Goal: Information Seeking & Learning: Learn about a topic

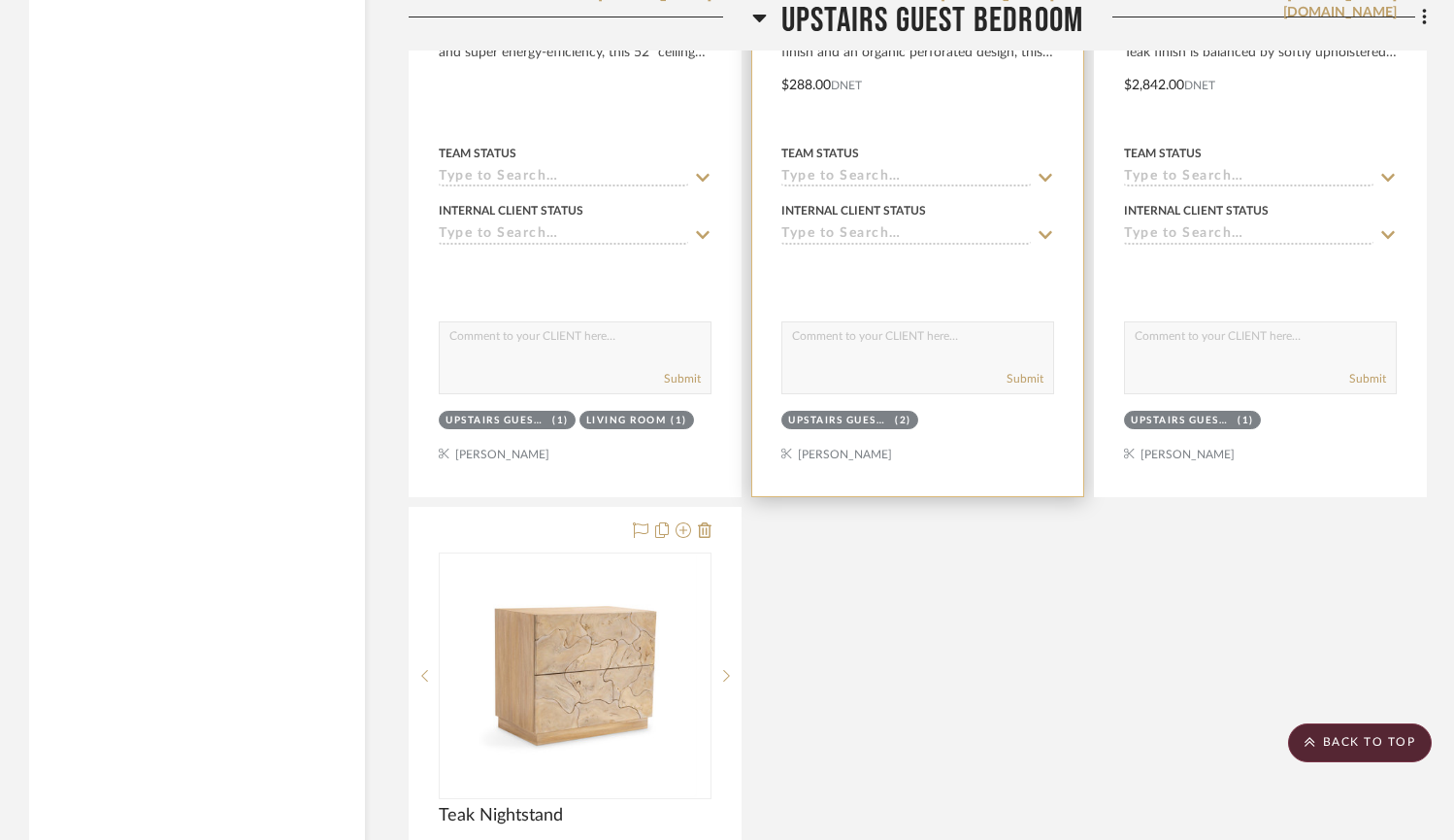
scroll to position [18796, 0]
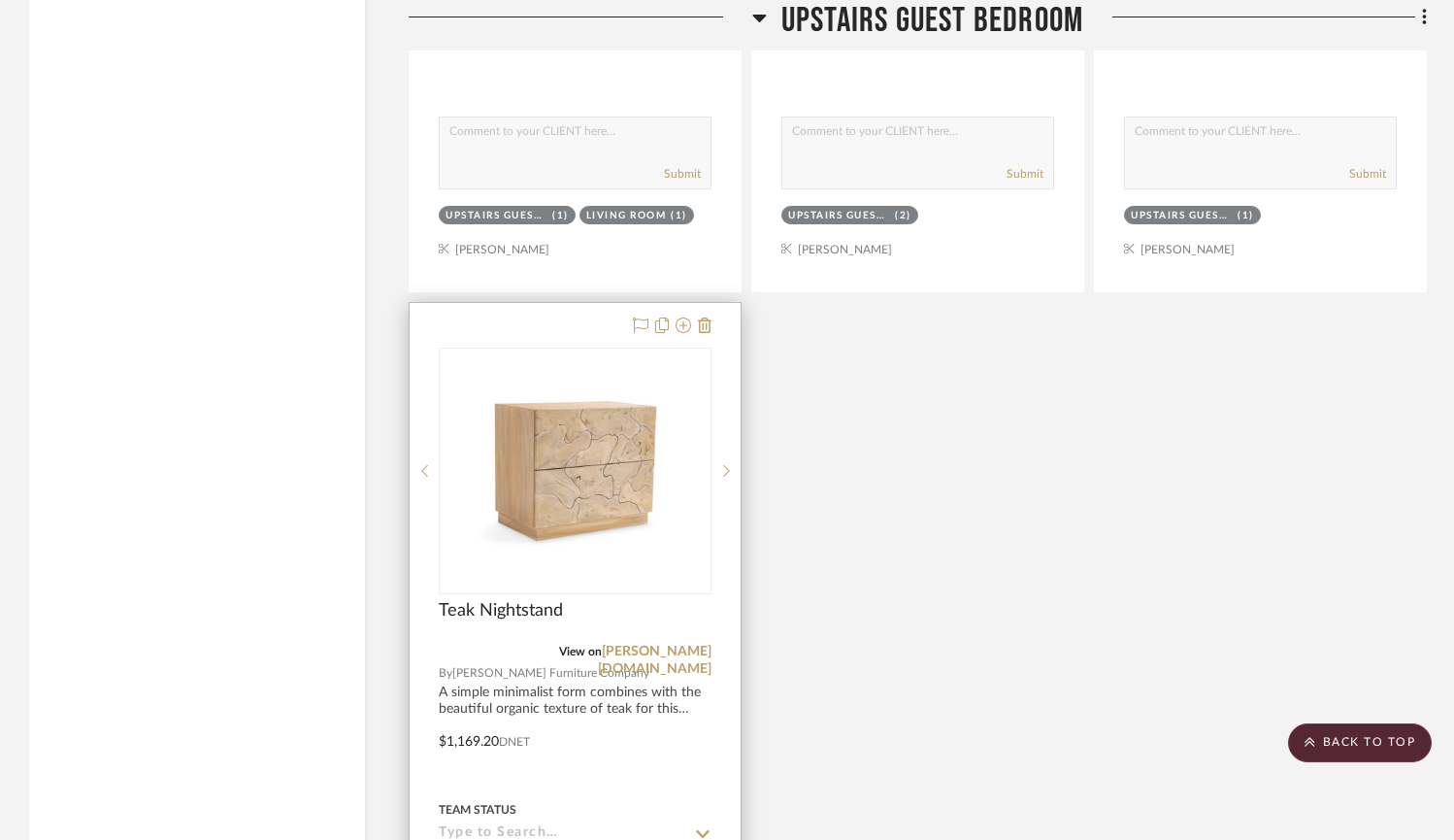
click at [0, 0] on img at bounding box center [0, 0] width 0 height 0
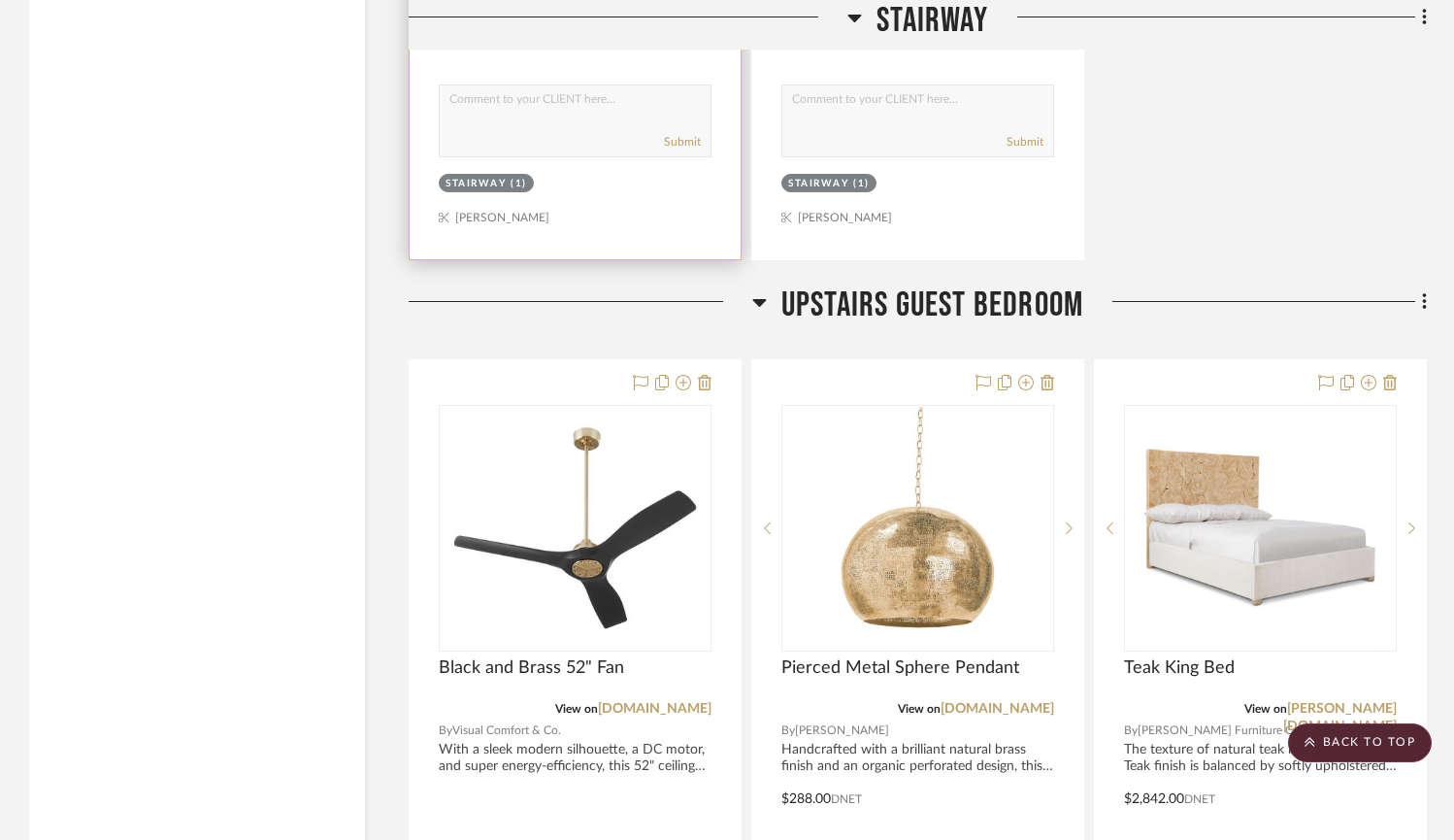
scroll to position [17954, 0]
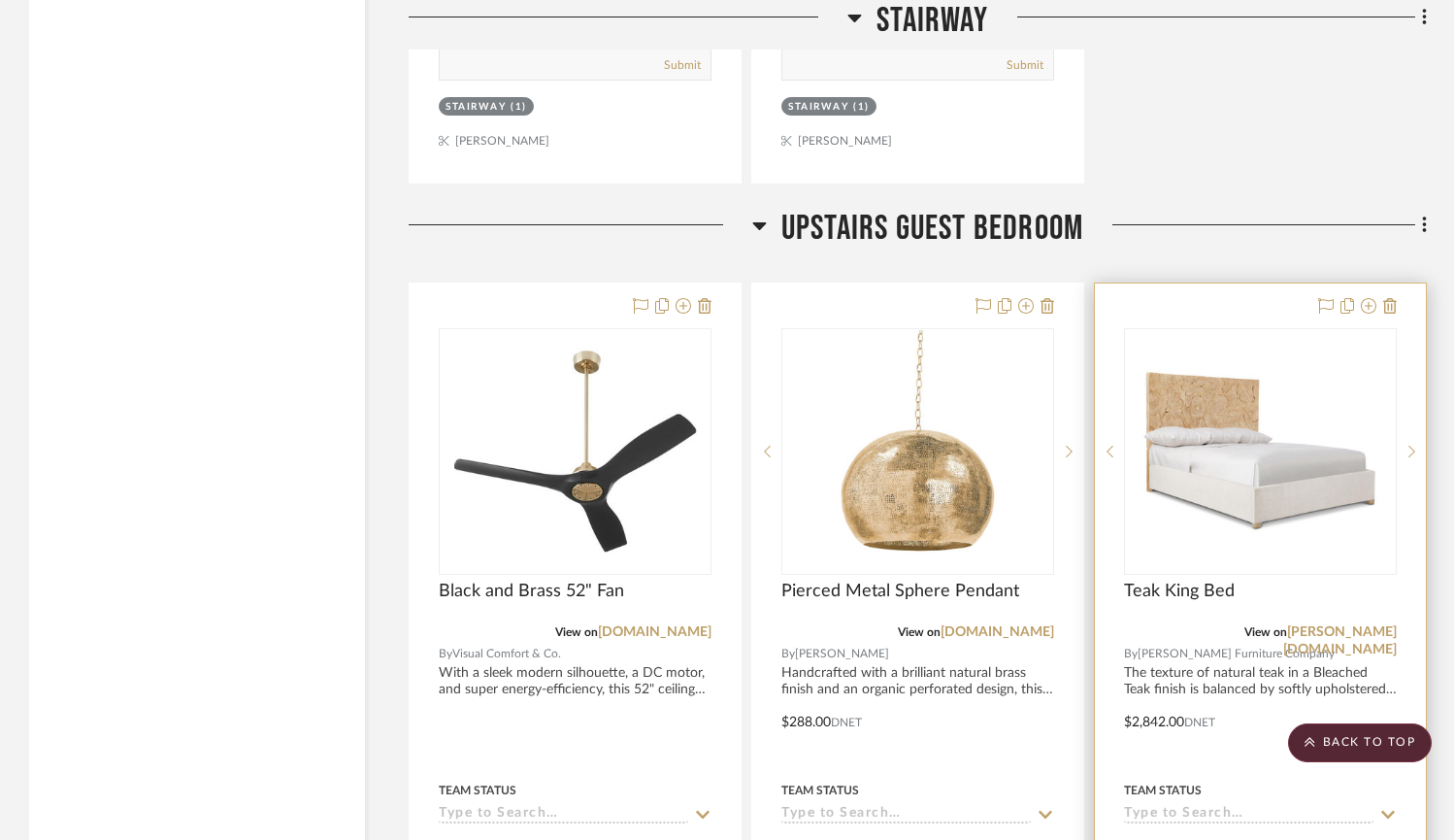
click at [0, 0] on img at bounding box center [0, 0] width 0 height 0
click at [1364, 625] on link "[PERSON_NAME][DOMAIN_NAME]" at bounding box center [1340, 641] width 113 height 31
click at [1345, 625] on link "[PERSON_NAME][DOMAIN_NAME]" at bounding box center [1340, 641] width 113 height 31
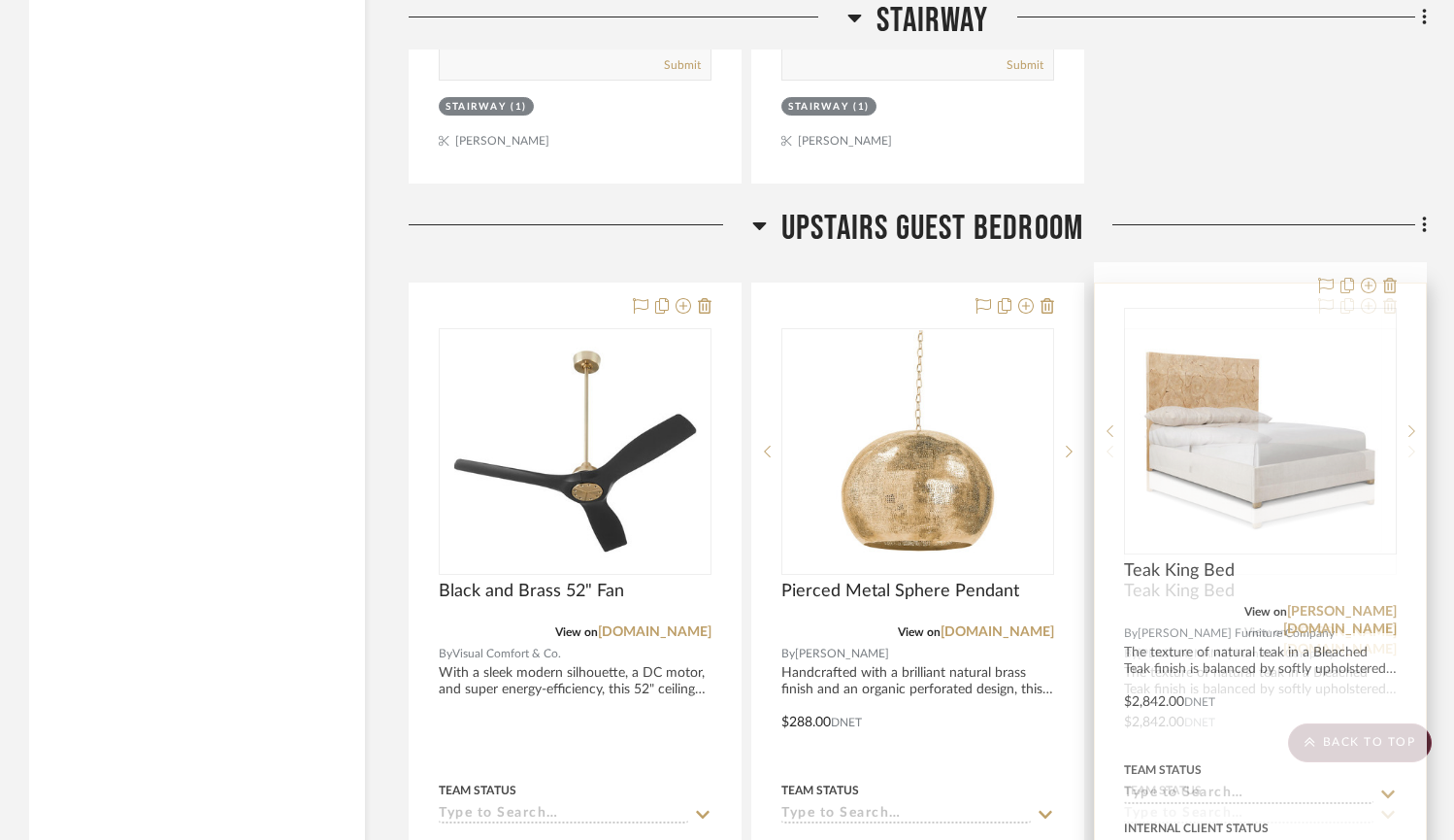
click at [1336, 625] on link "[PERSON_NAME][DOMAIN_NAME]" at bounding box center [1340, 641] width 113 height 31
click at [1337, 625] on link "[PERSON_NAME][DOMAIN_NAME]" at bounding box center [1340, 641] width 113 height 31
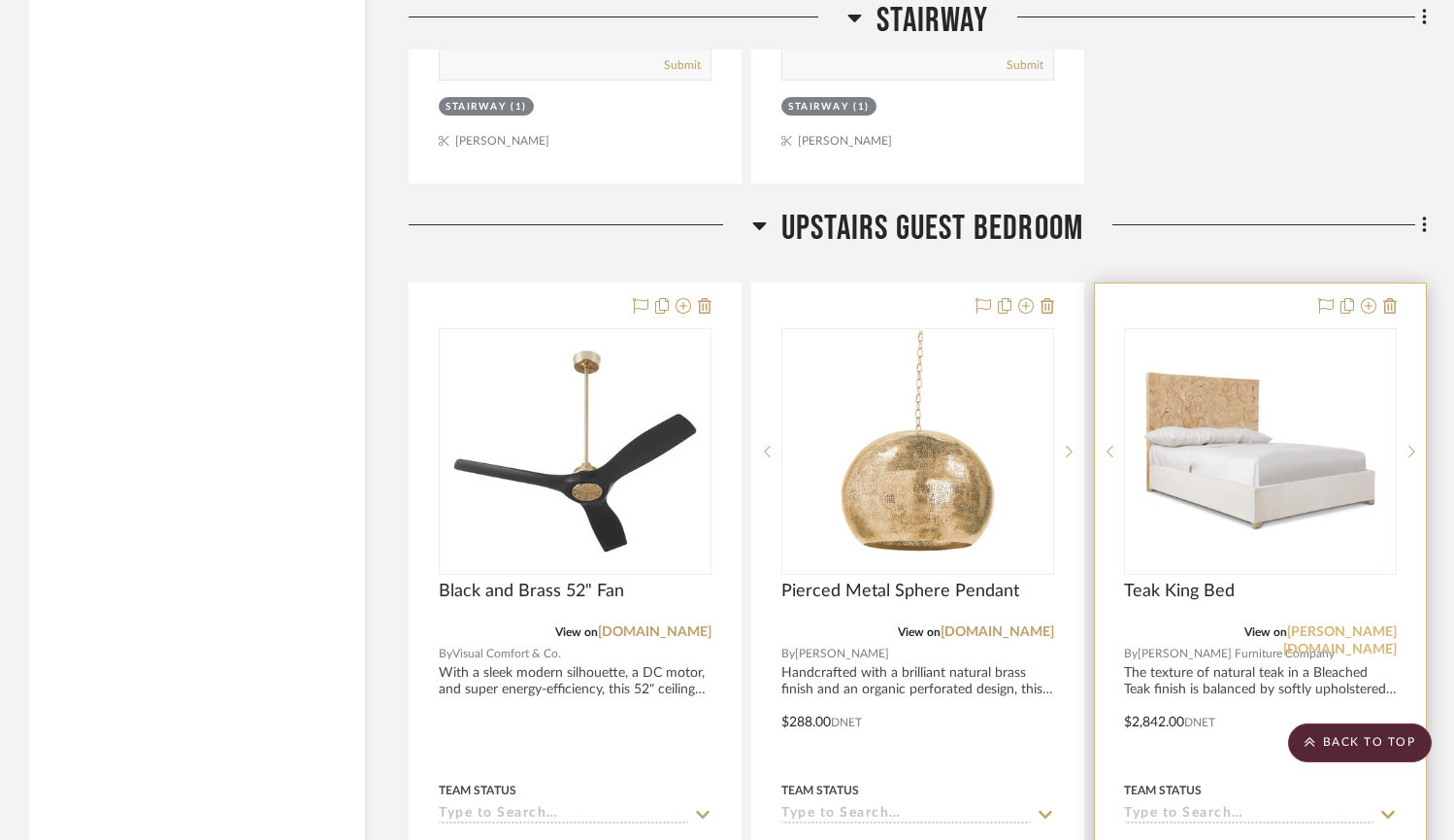
click at [1337, 625] on link "[PERSON_NAME][DOMAIN_NAME]" at bounding box center [1340, 641] width 113 height 31
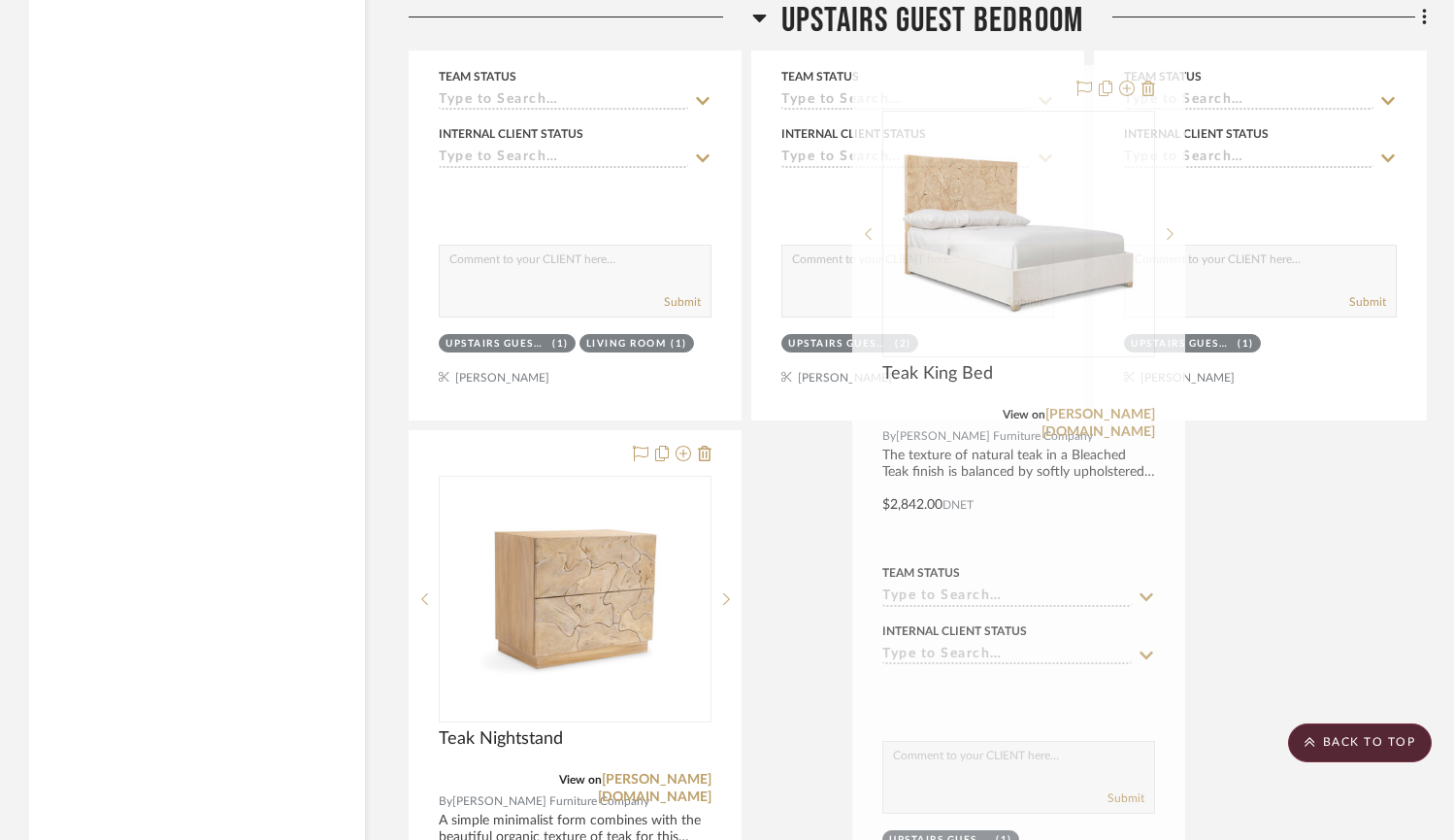
scroll to position [18672, 0]
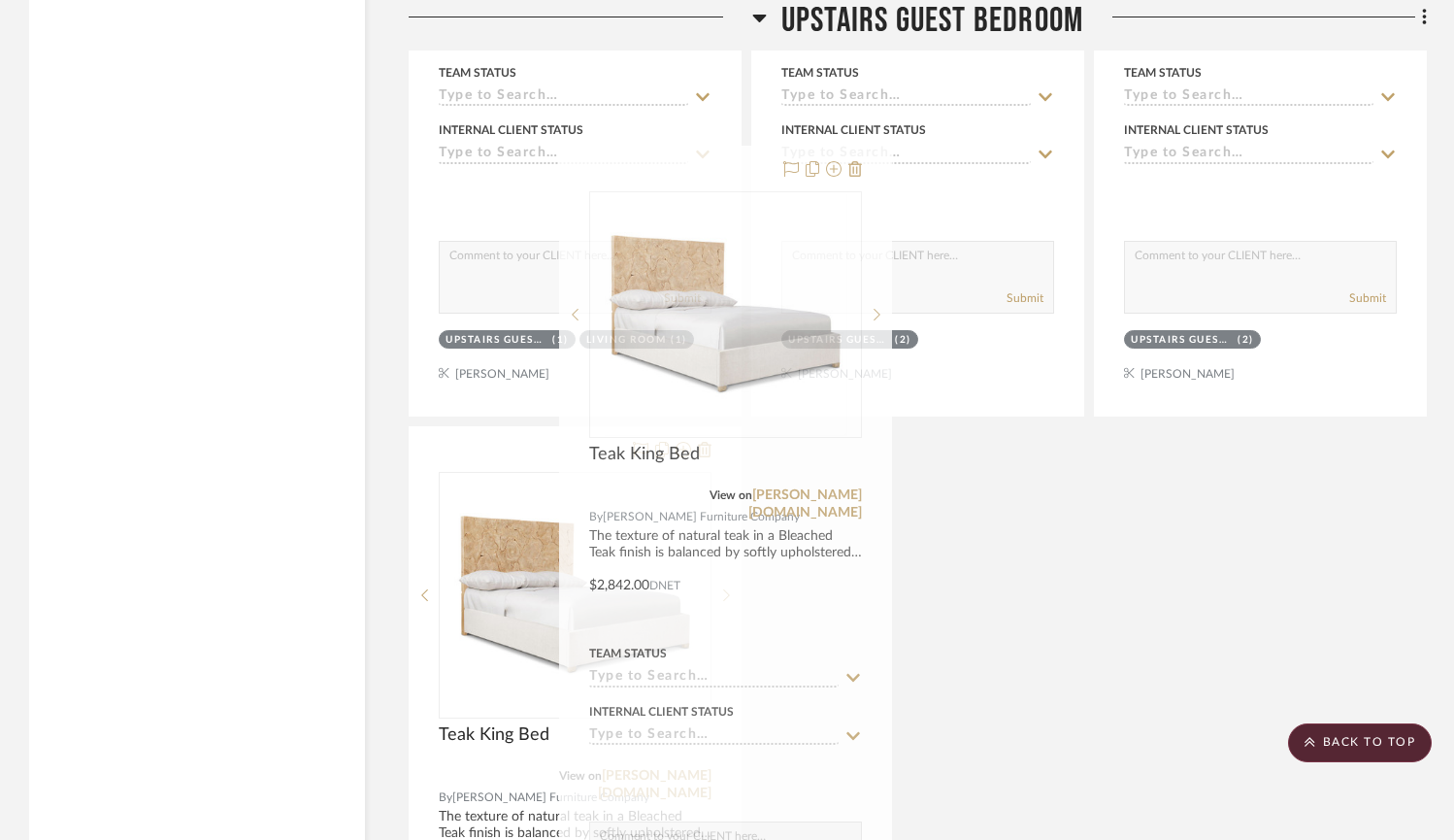
click at [799, 493] on div "Black and Brass 52" Fan View on [DOMAIN_NAME] By Visual Comfort & Co. With a sl…" at bounding box center [917, 420] width 1018 height 1712
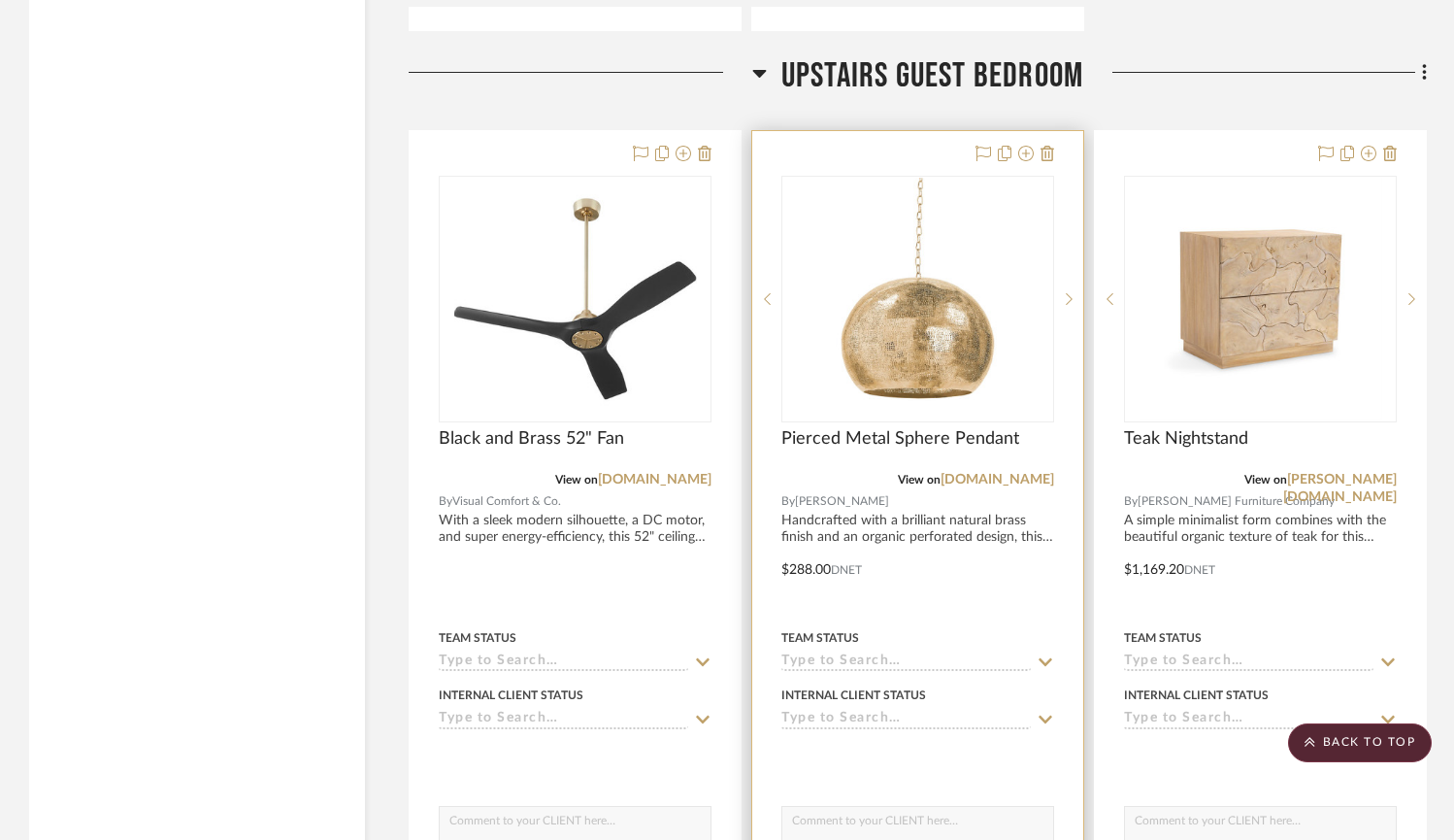
scroll to position [18101, 0]
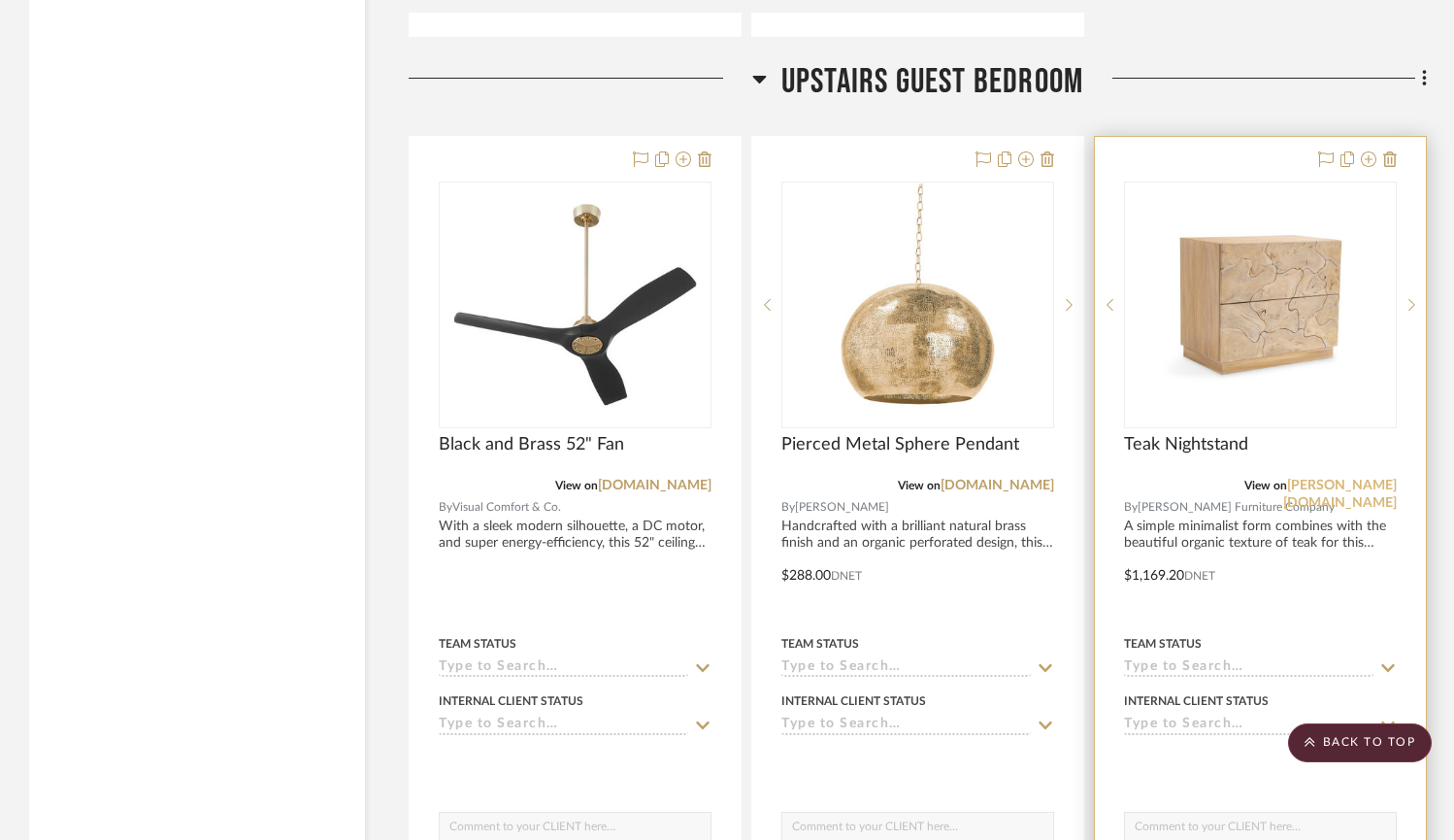
click at [1341, 478] on link "[PERSON_NAME][DOMAIN_NAME]" at bounding box center [1340, 494] width 113 height 31
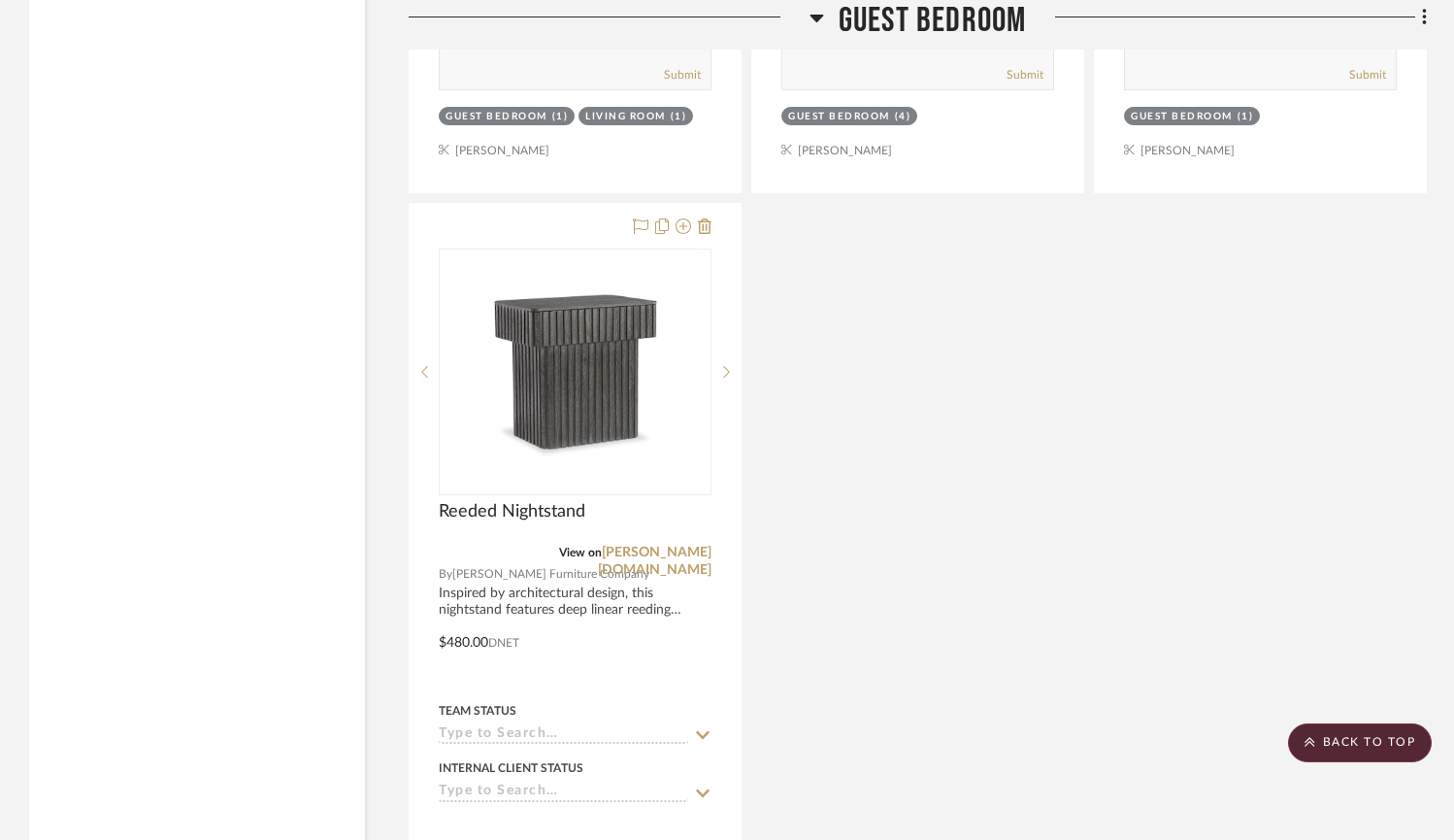
scroll to position [15187, 0]
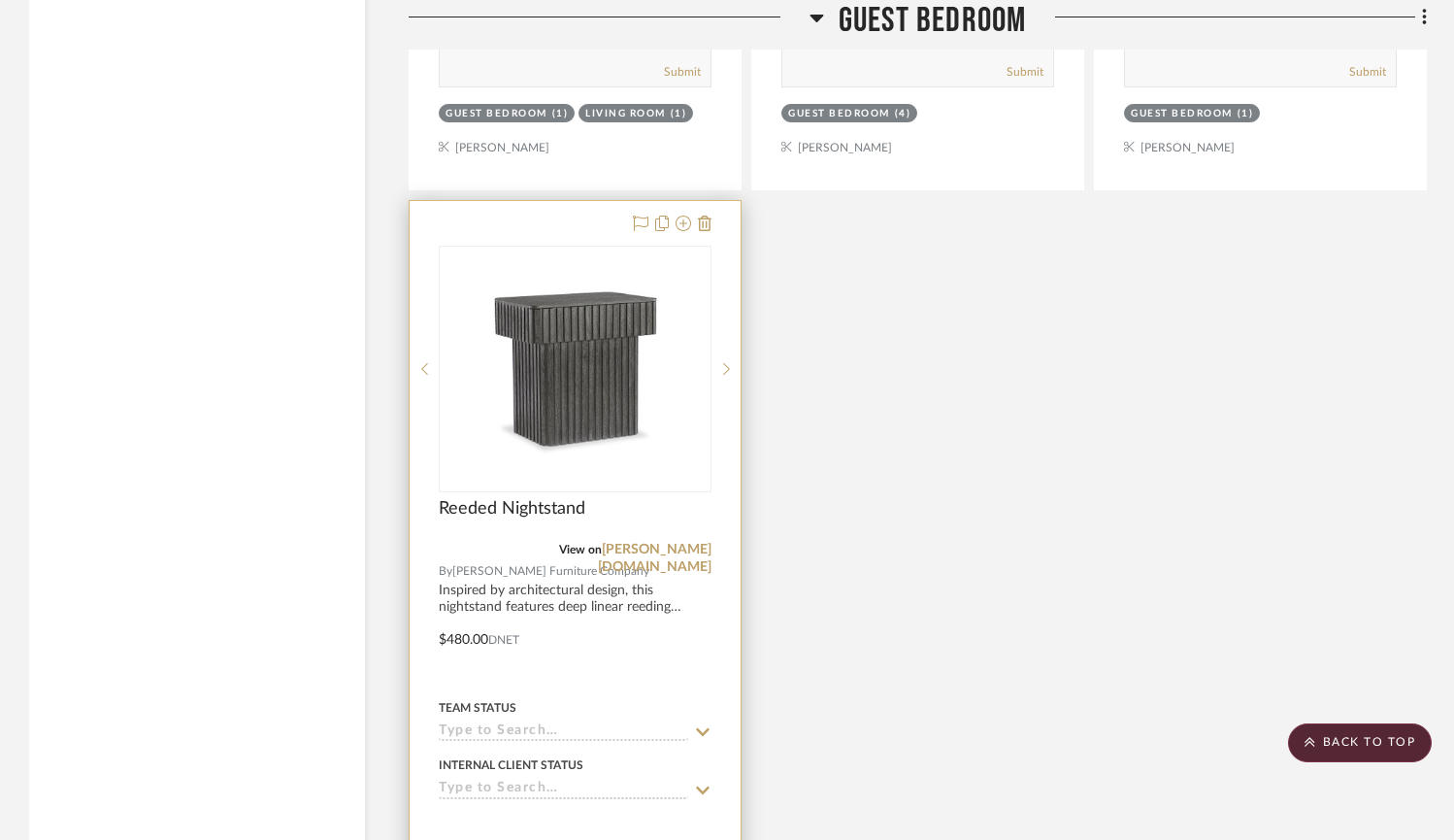
click at [0, 0] on img at bounding box center [0, 0] width 0 height 0
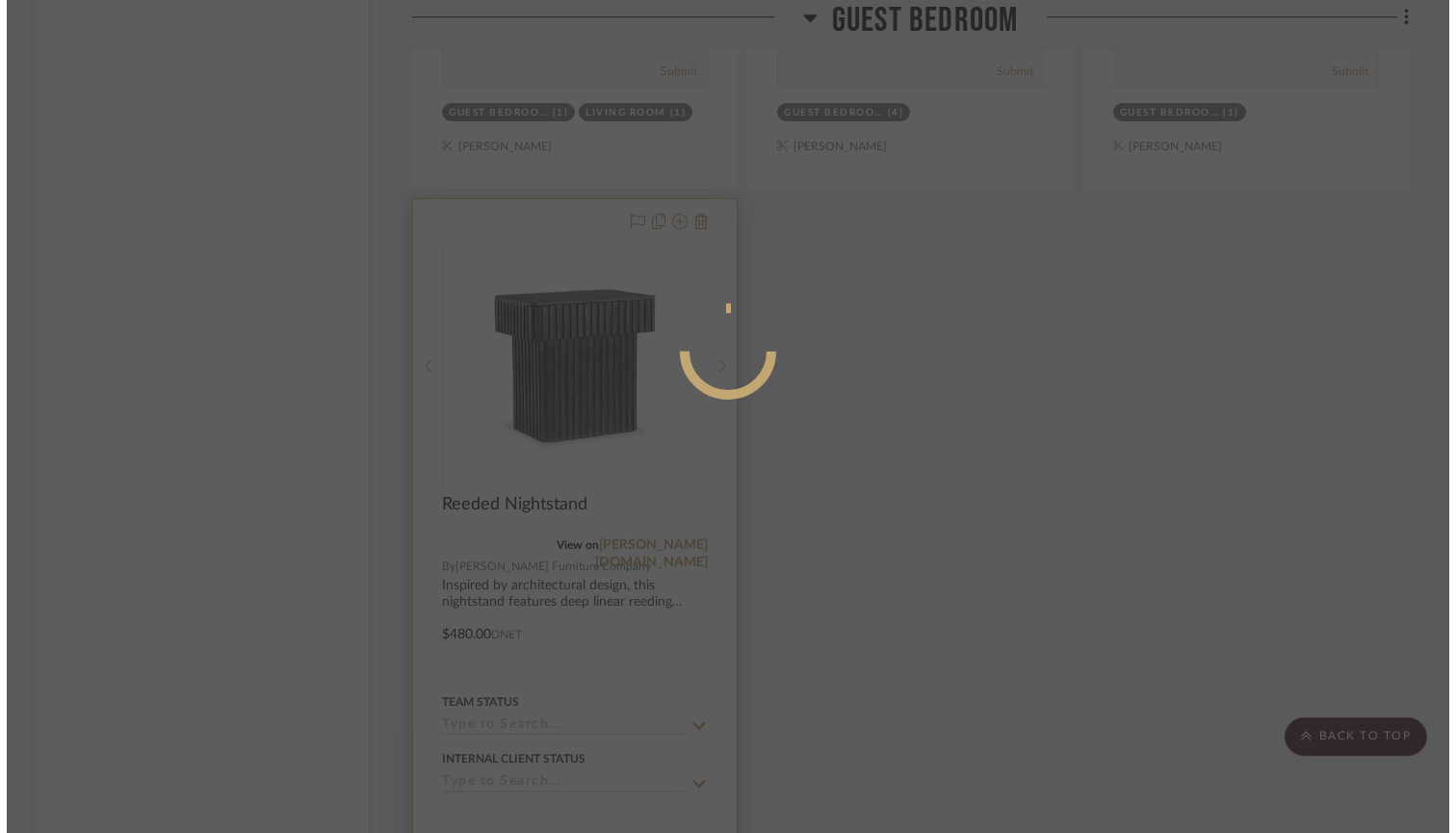
scroll to position [0, 0]
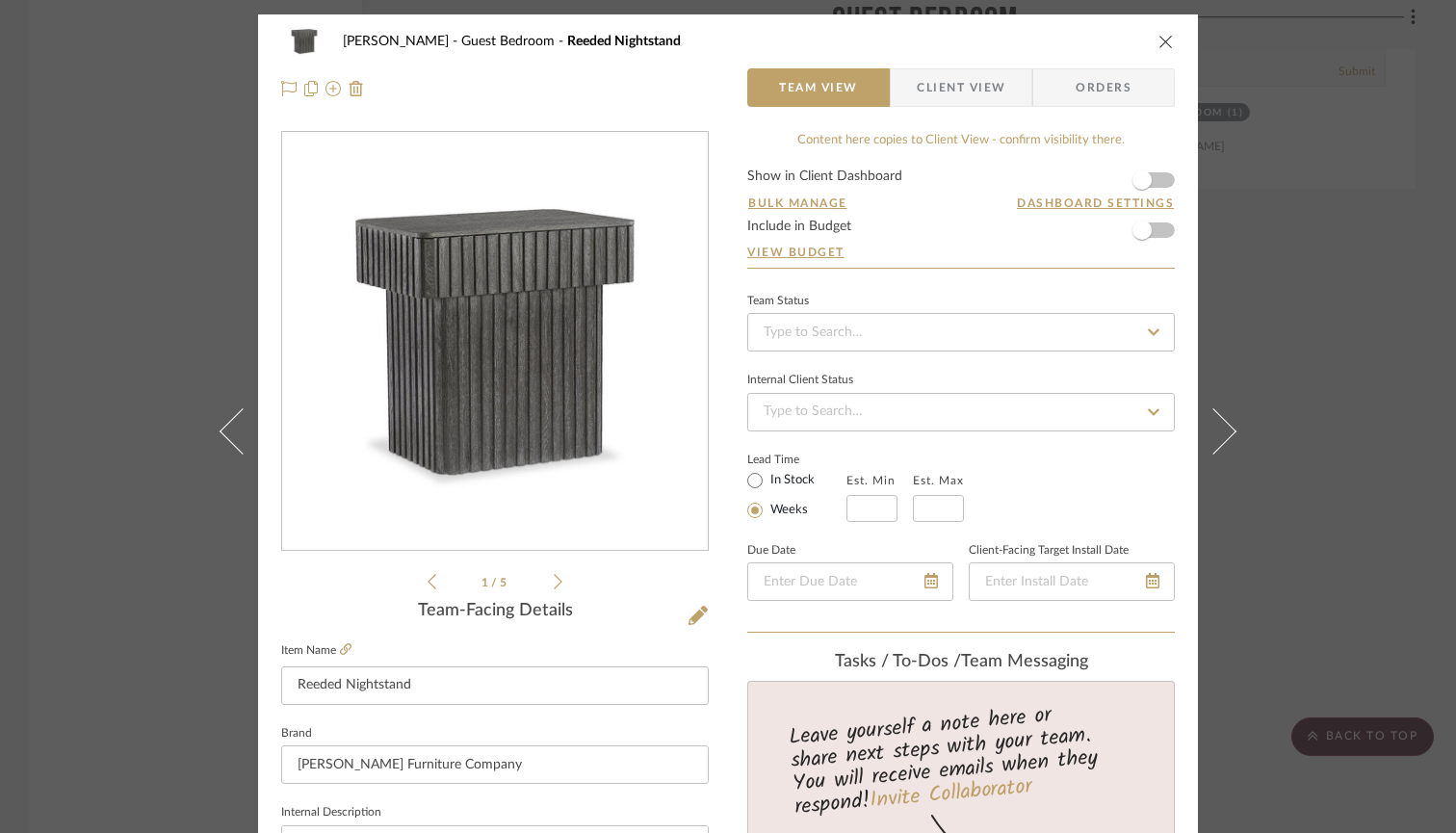
click at [545, 585] on li "1 / 5" at bounding box center [495, 582] width 117 height 23
click at [554, 584] on icon at bounding box center [558, 582] width 9 height 17
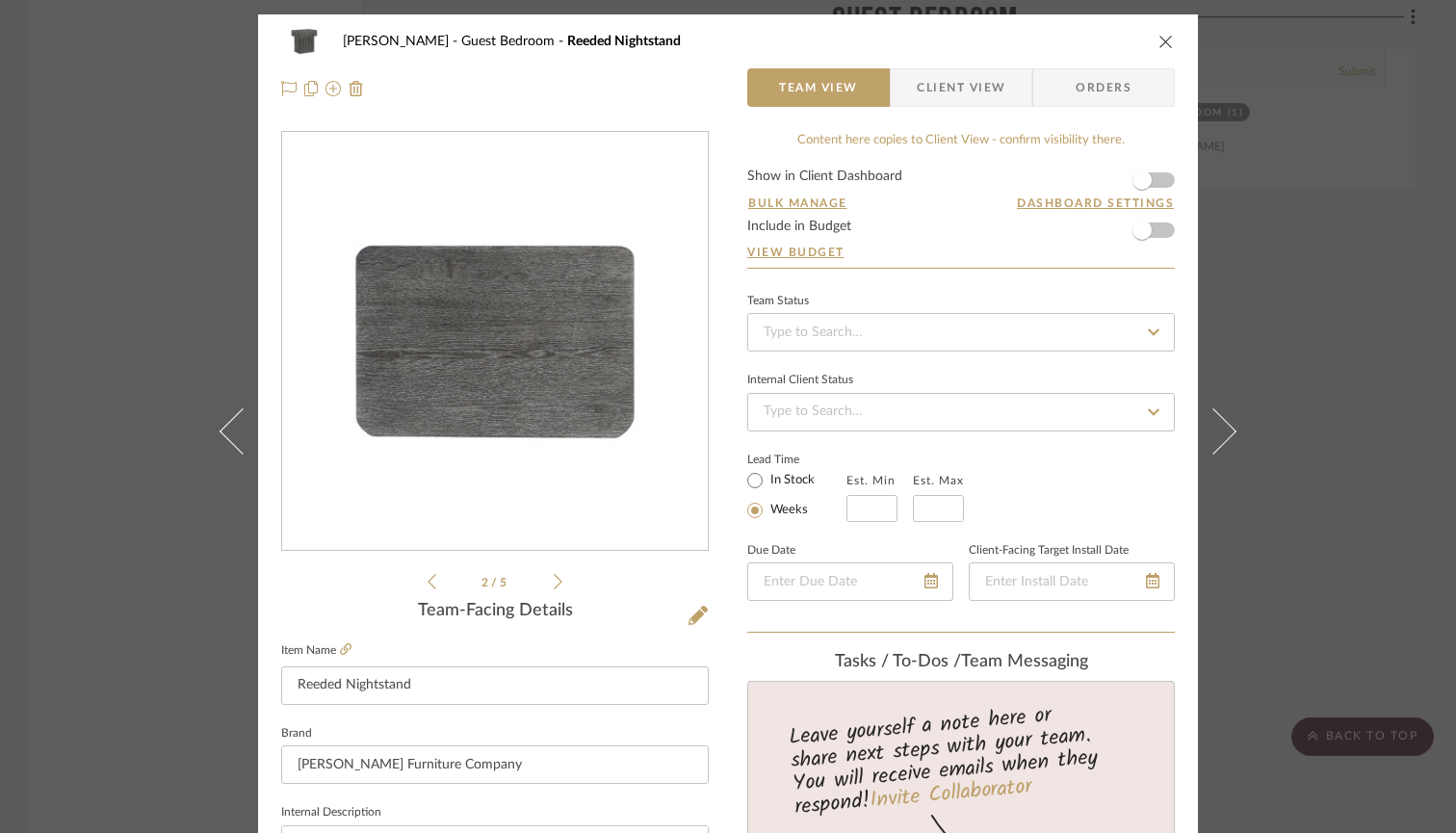
click at [554, 584] on icon at bounding box center [558, 582] width 9 height 17
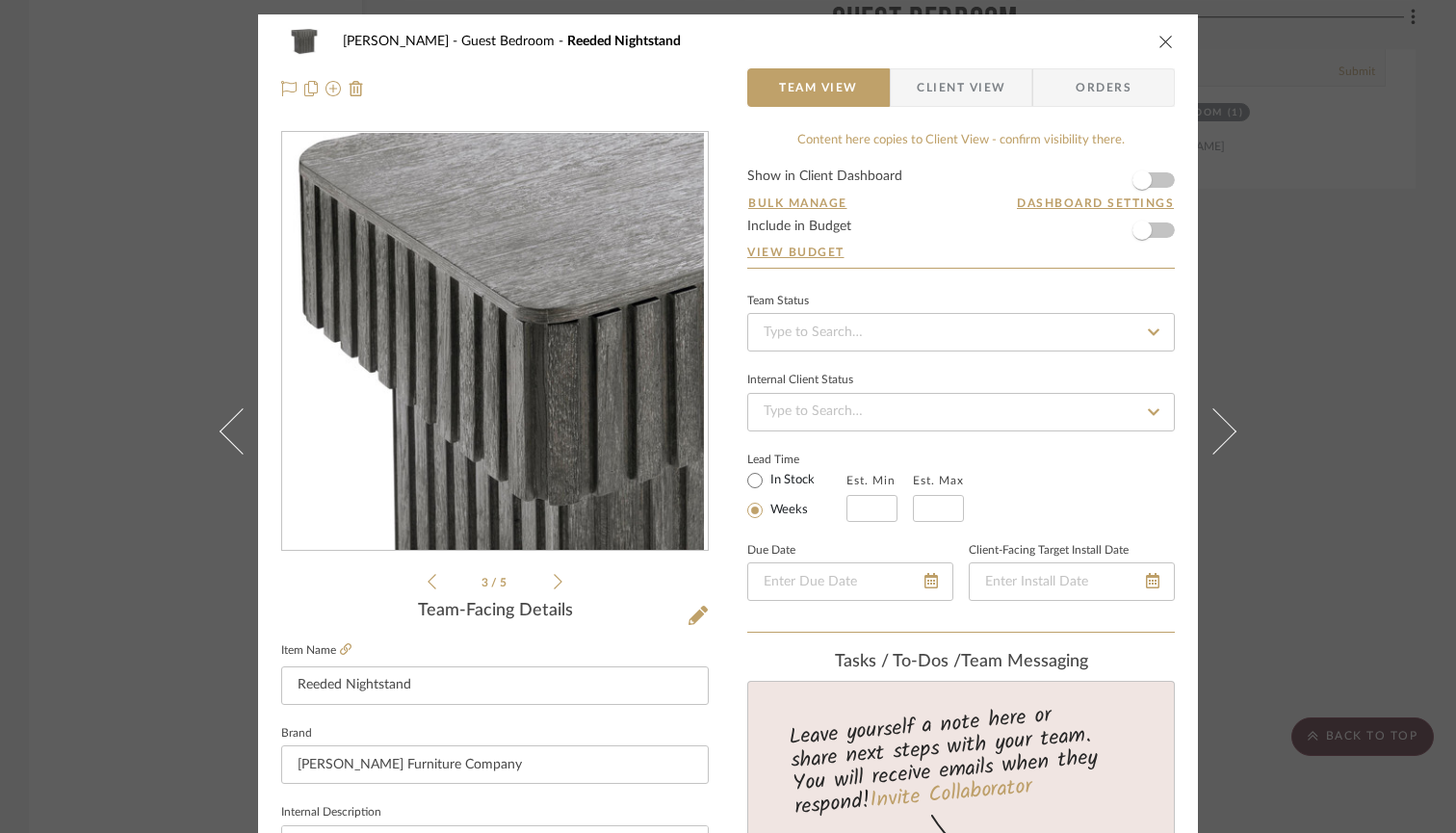
click at [554, 584] on icon at bounding box center [558, 582] width 9 height 17
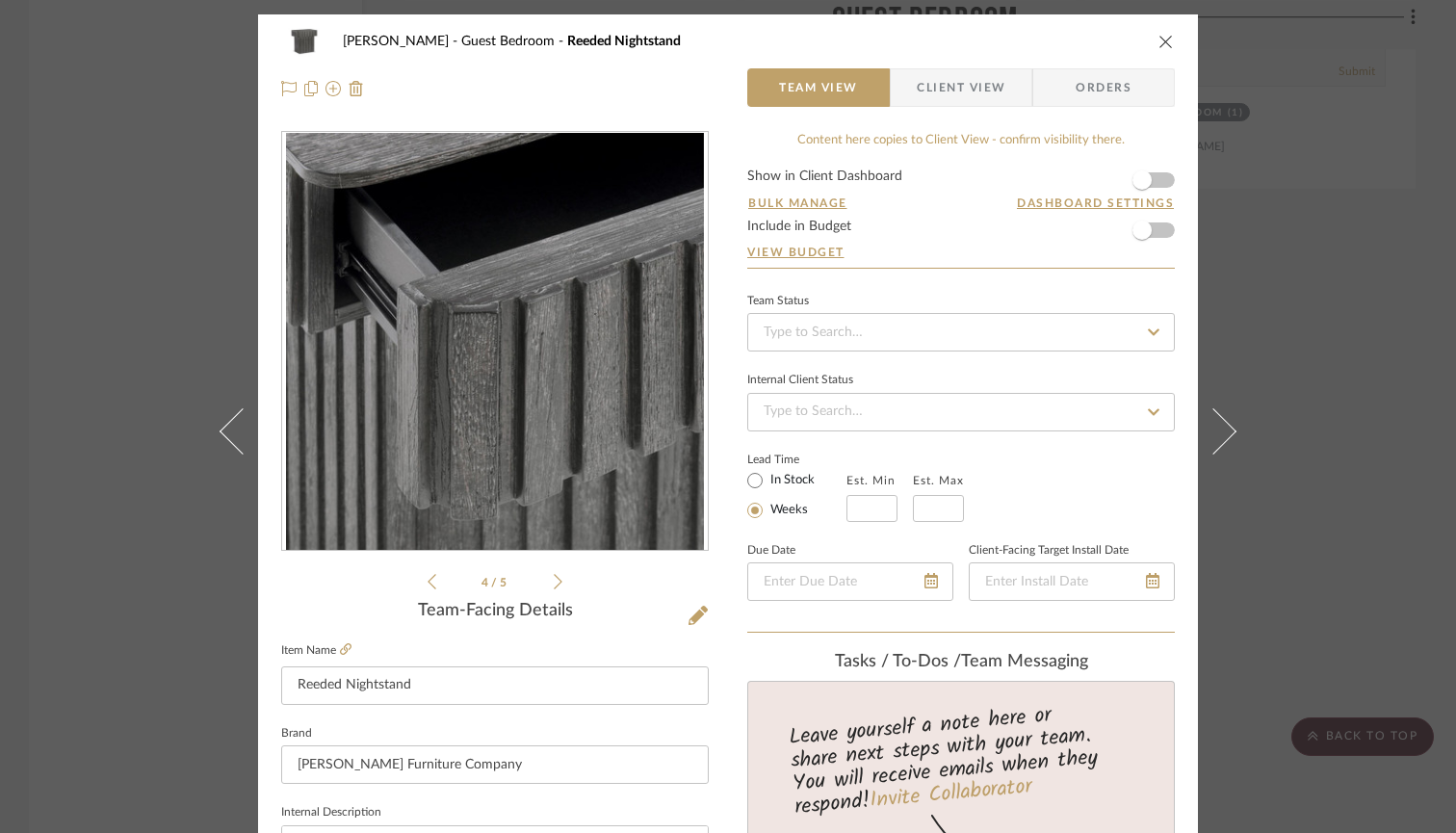
click at [554, 584] on icon at bounding box center [558, 582] width 9 height 17
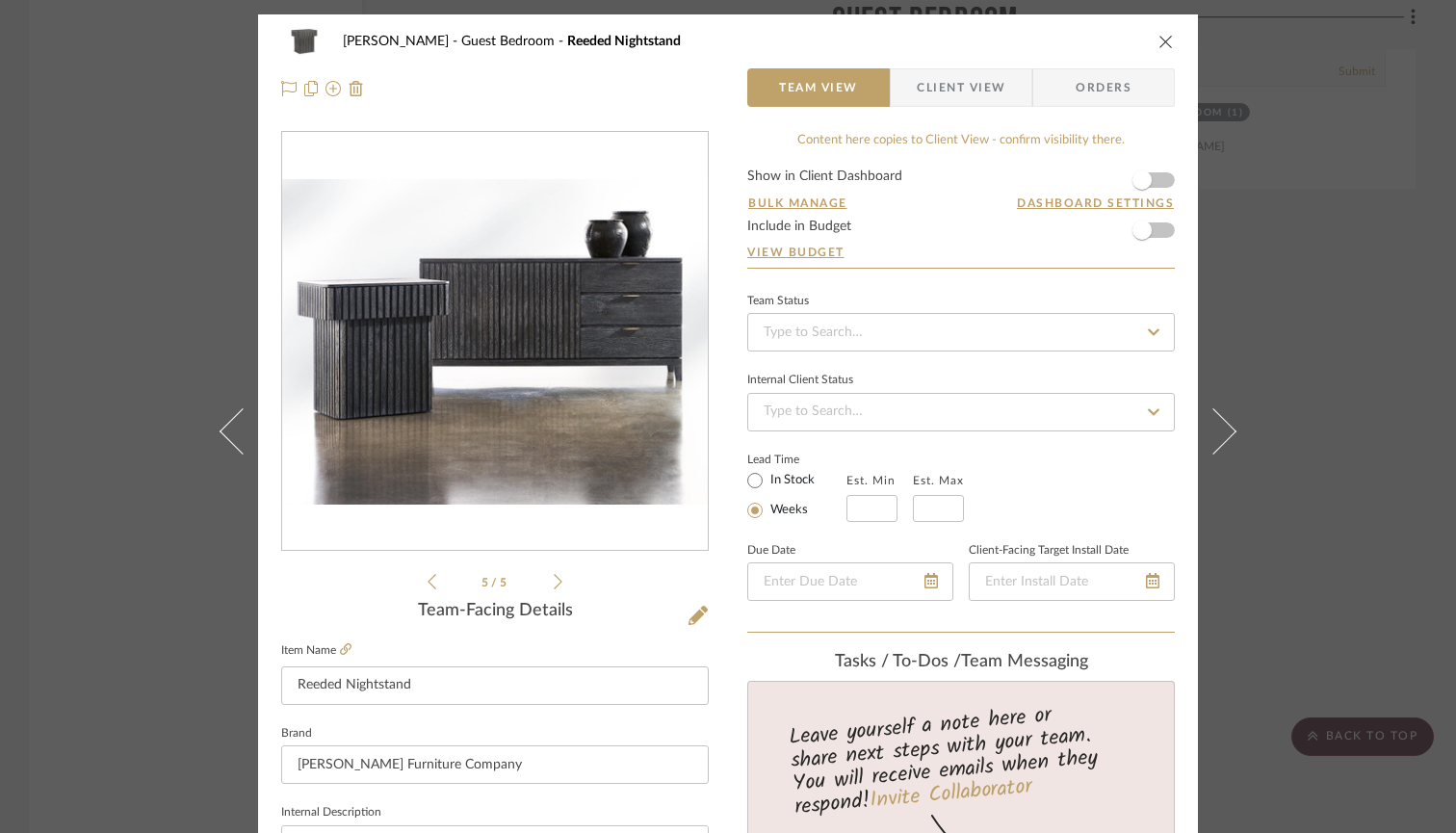
click at [554, 584] on icon at bounding box center [558, 582] width 9 height 17
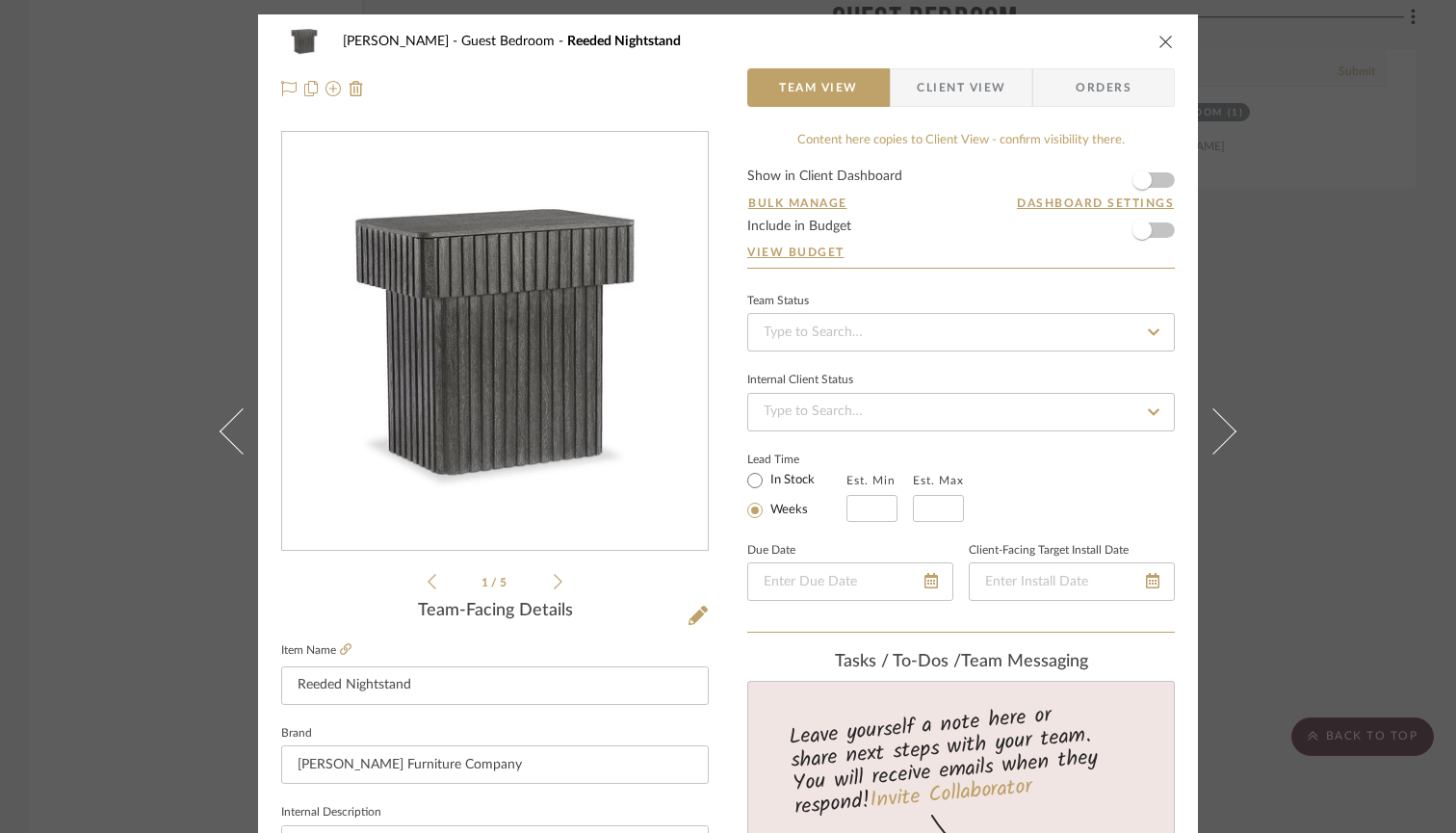
click at [554, 584] on icon at bounding box center [558, 582] width 9 height 17
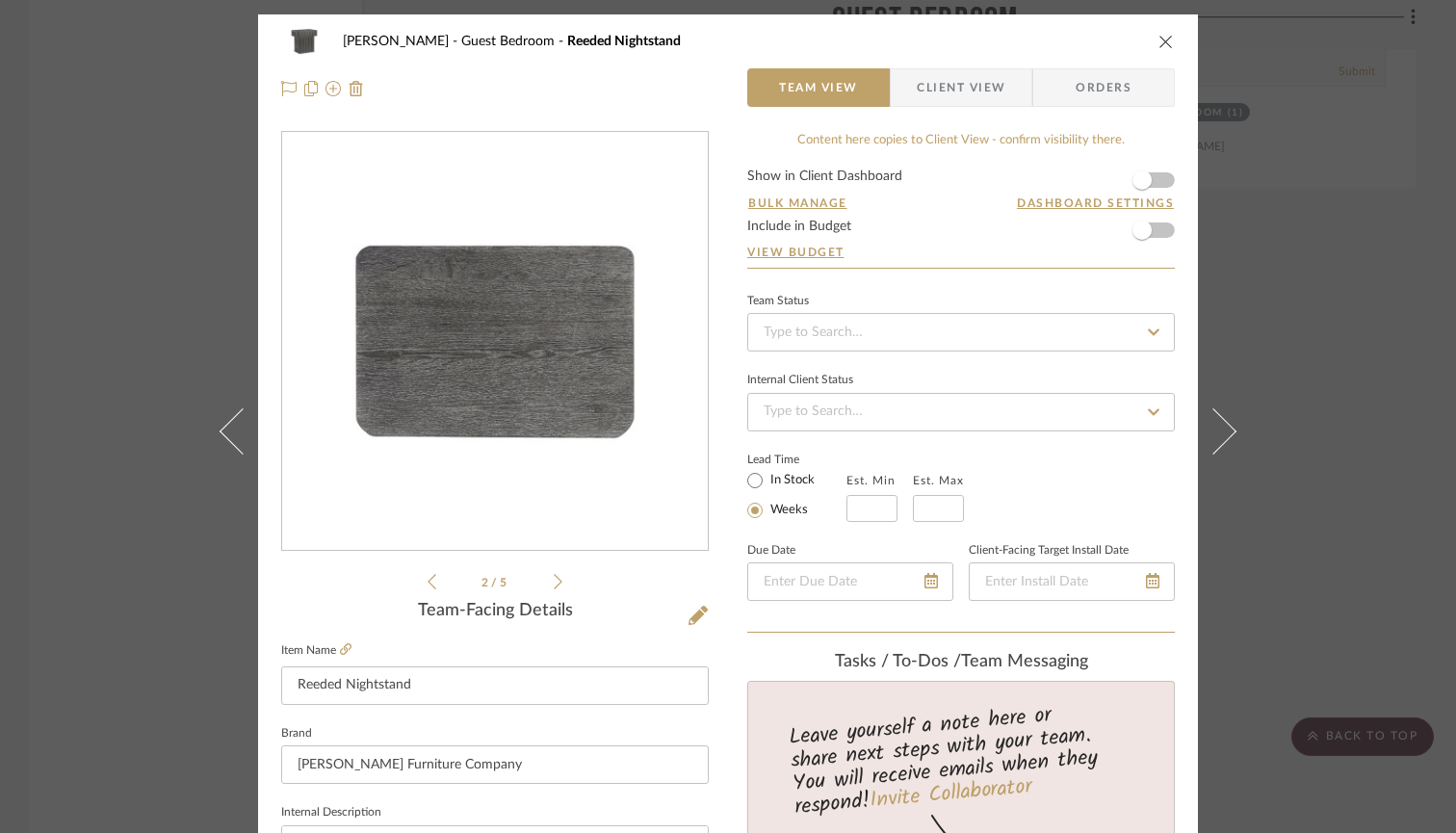
click at [554, 584] on icon at bounding box center [558, 582] width 9 height 17
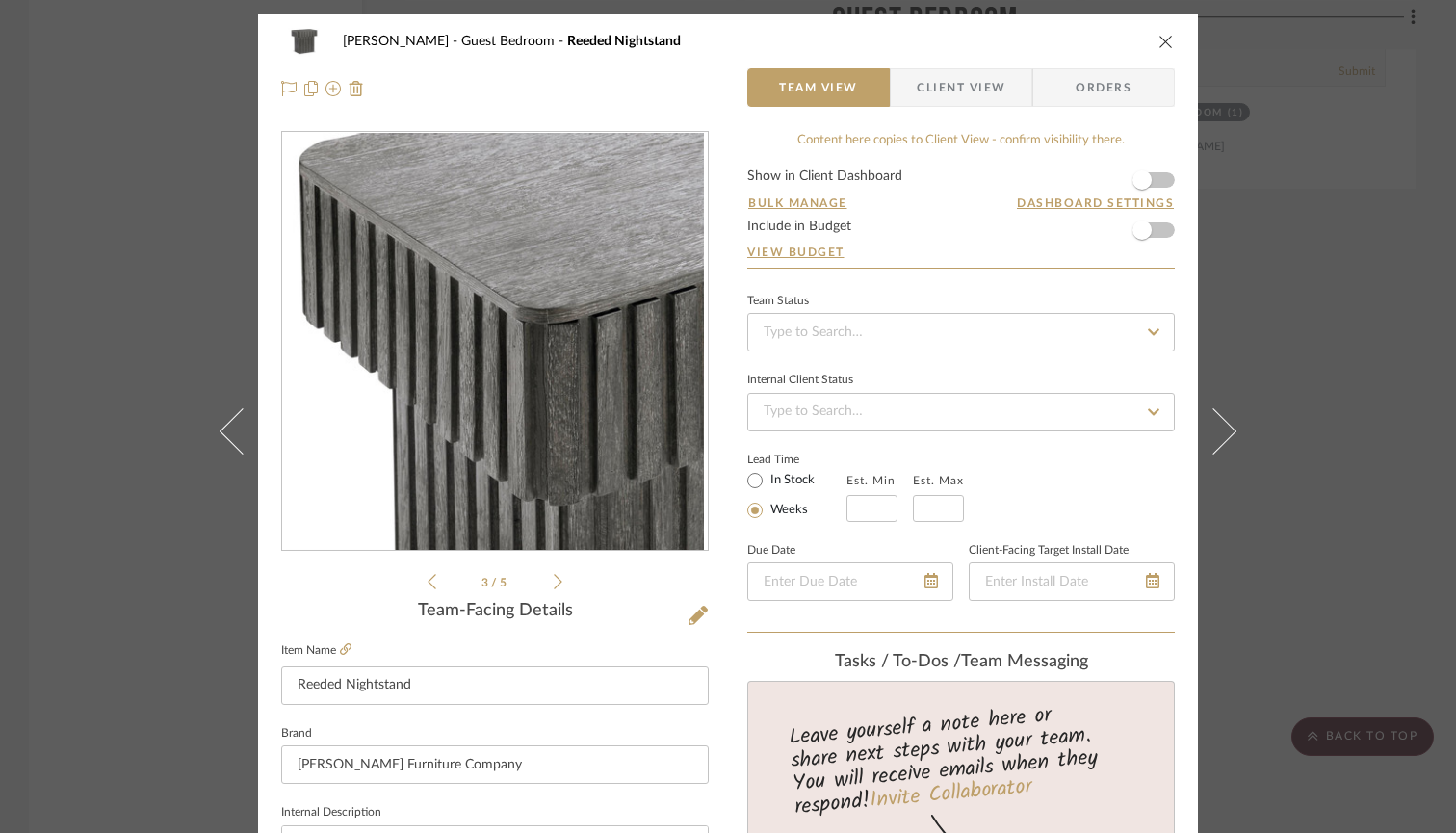
click at [428, 577] on icon at bounding box center [432, 582] width 9 height 17
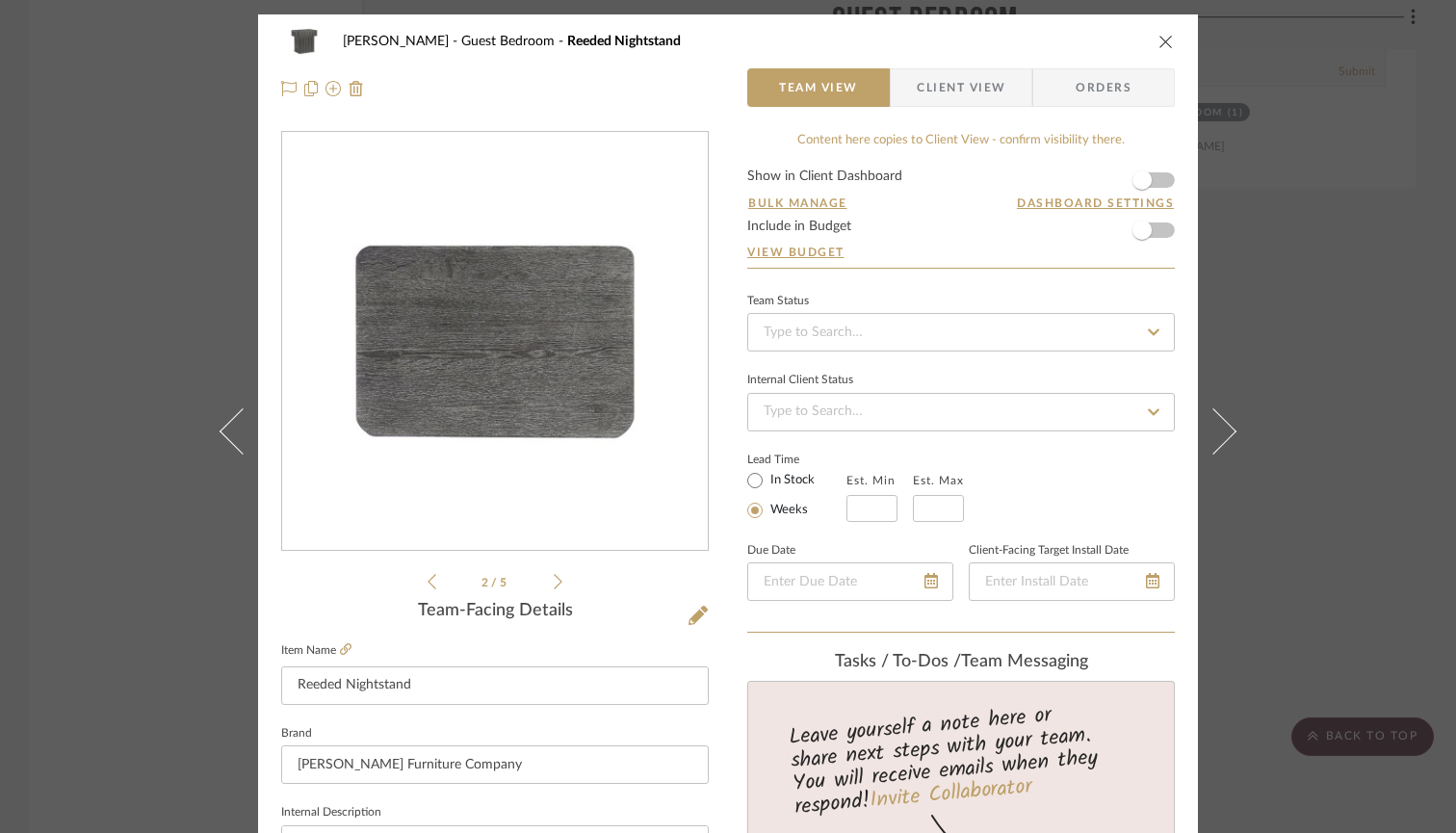
click at [428, 577] on icon at bounding box center [432, 582] width 9 height 17
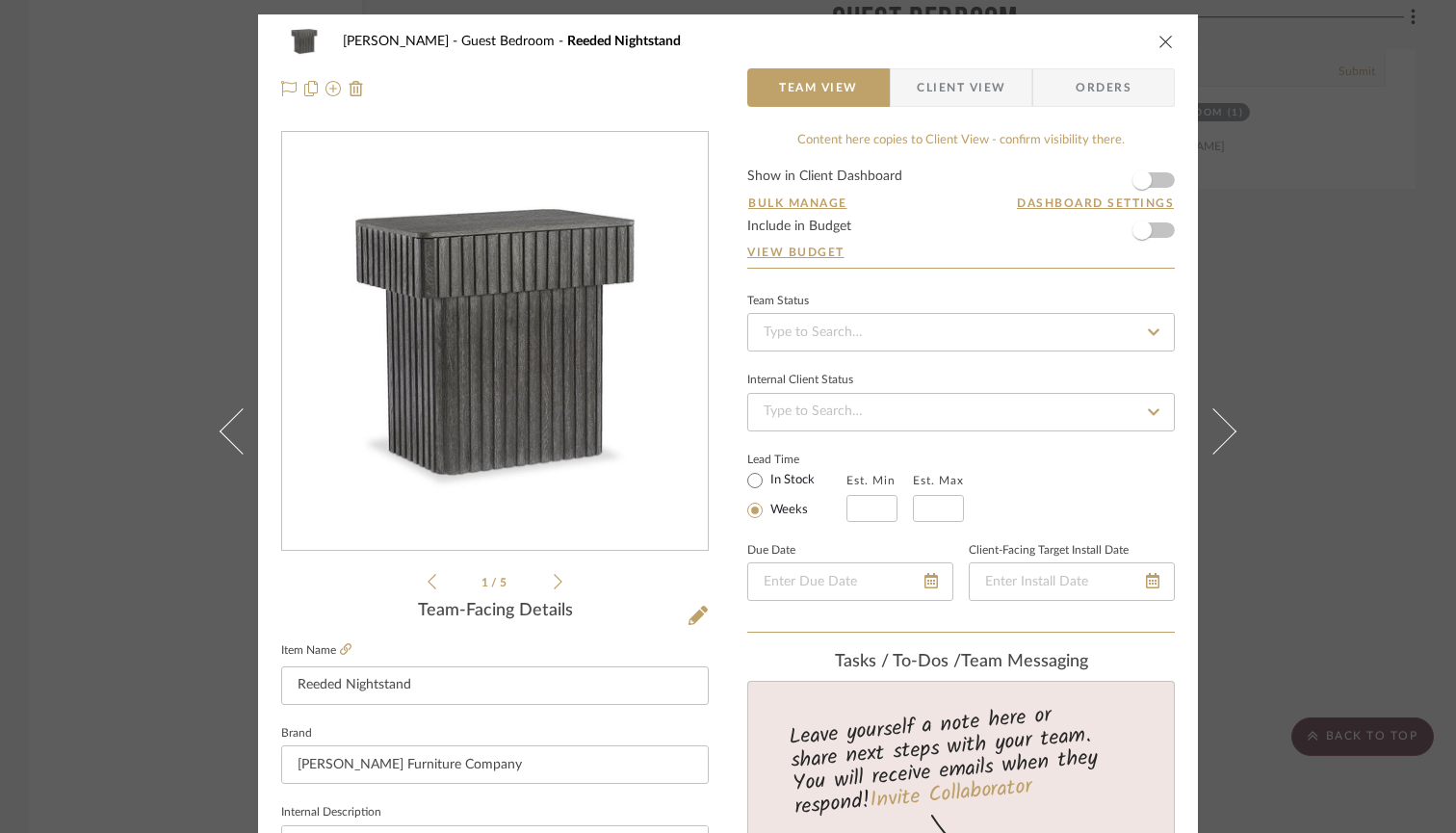
click at [428, 577] on icon at bounding box center [432, 582] width 9 height 17
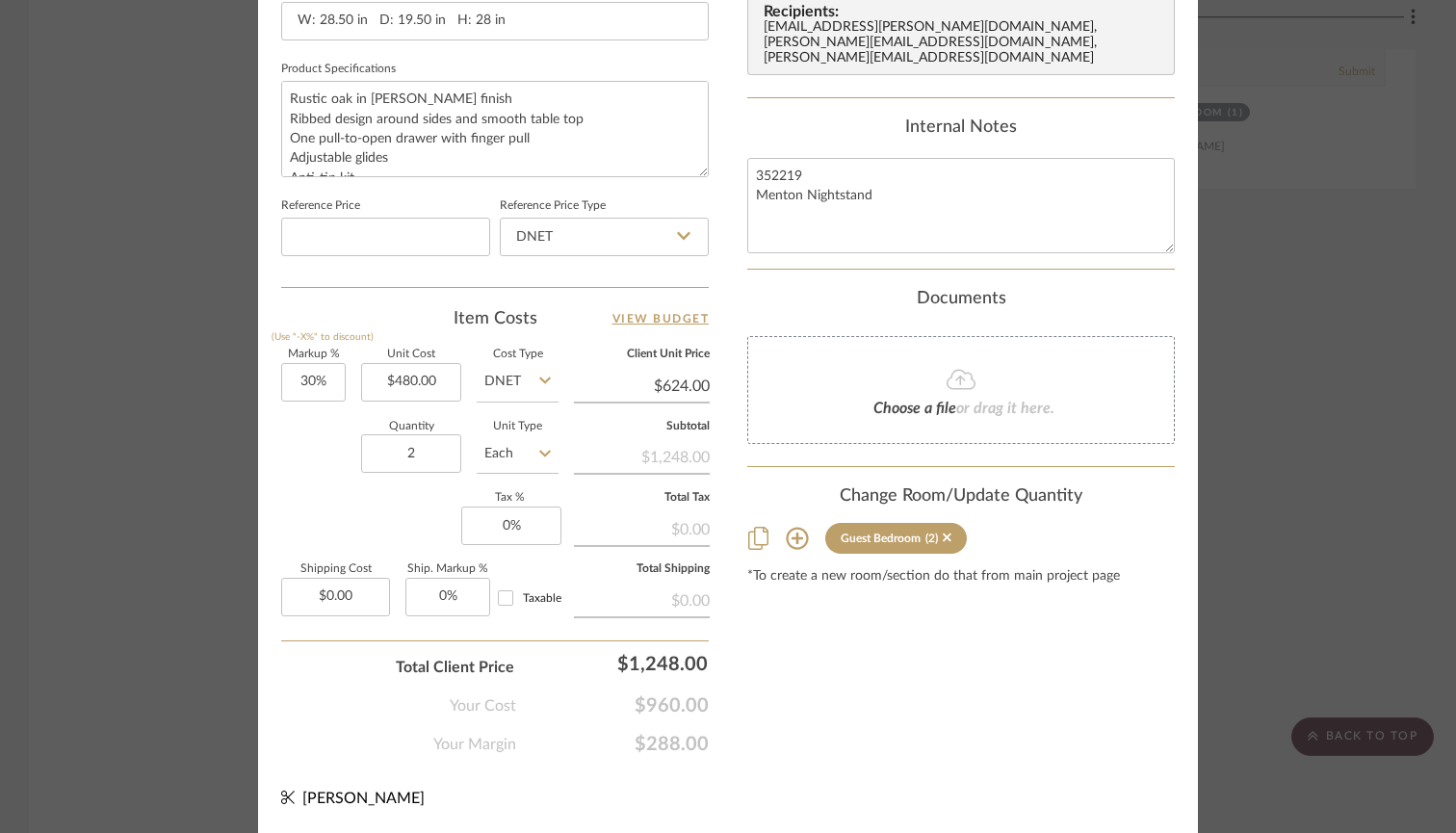
scroll to position [959, 0]
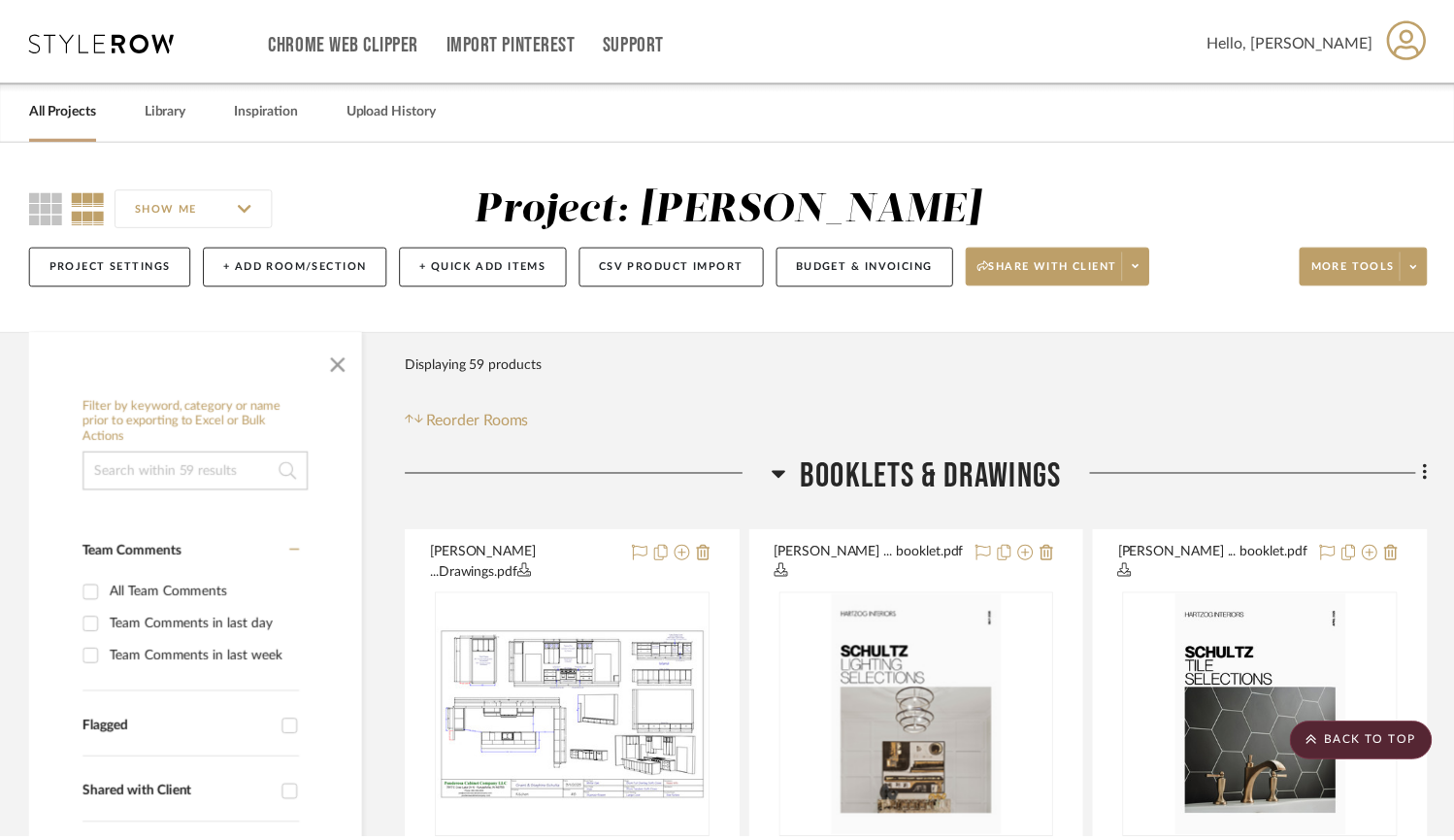
scroll to position [15187, 0]
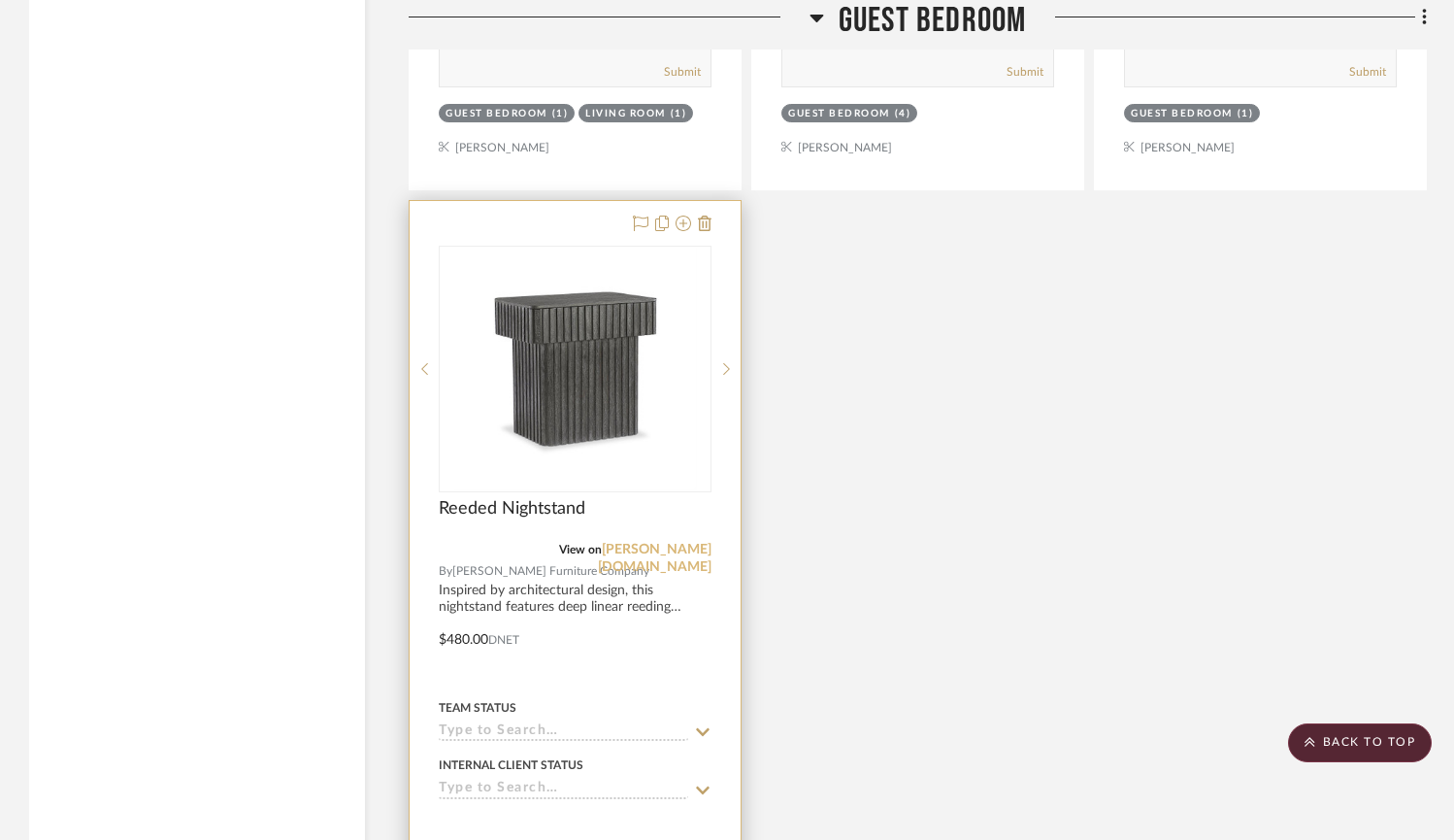
click at [655, 543] on link "[PERSON_NAME][DOMAIN_NAME]" at bounding box center [655, 558] width 113 height 31
click at [667, 543] on link "[PERSON_NAME][DOMAIN_NAME]" at bounding box center [655, 558] width 113 height 31
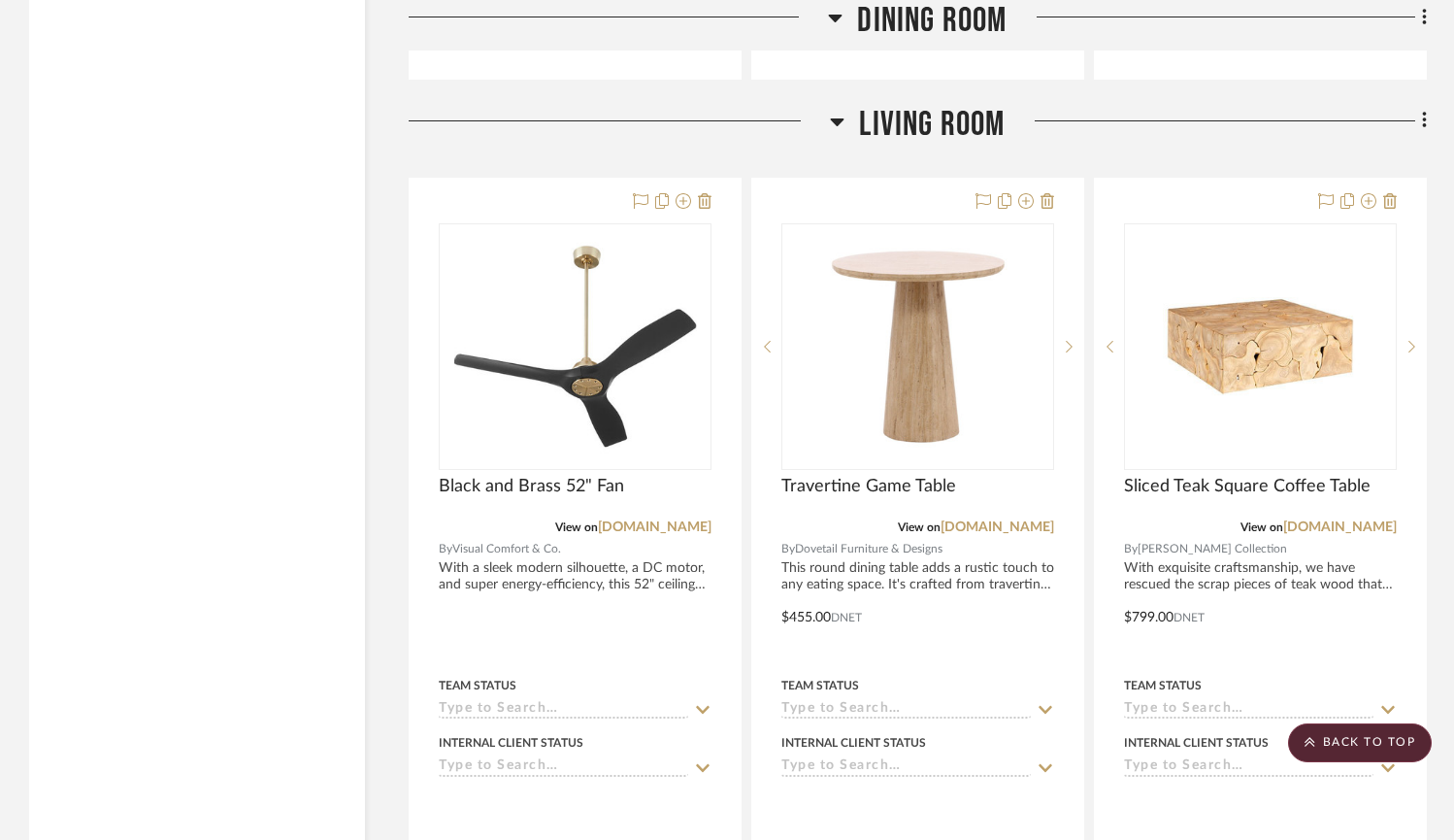
scroll to position [6236, 0]
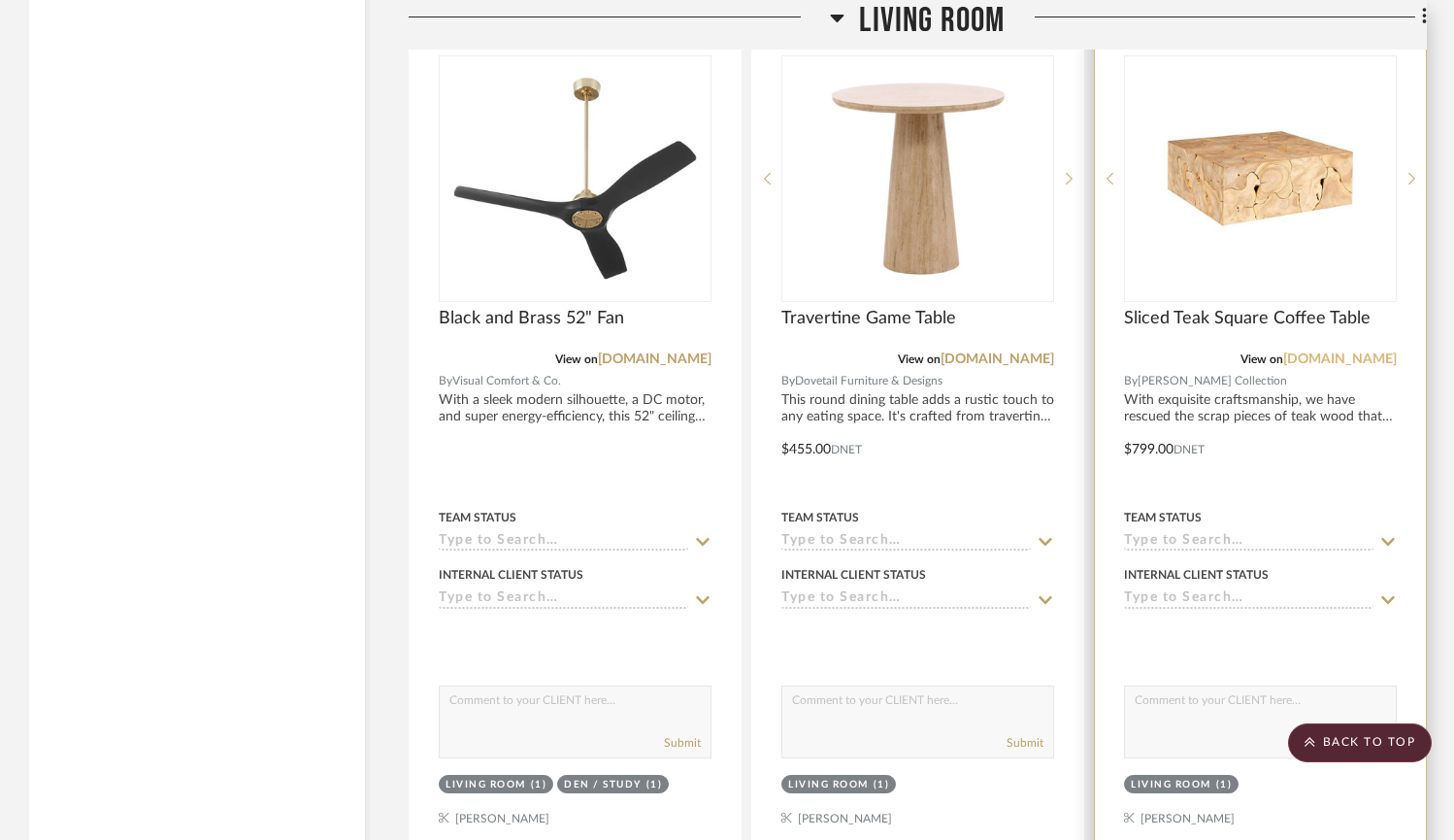
click at [1362, 352] on link "[DOMAIN_NAME]" at bounding box center [1340, 359] width 113 height 14
click at [1195, 308] on span "Sliced Teak Square Coffee Table" at bounding box center [1248, 319] width 246 height 22
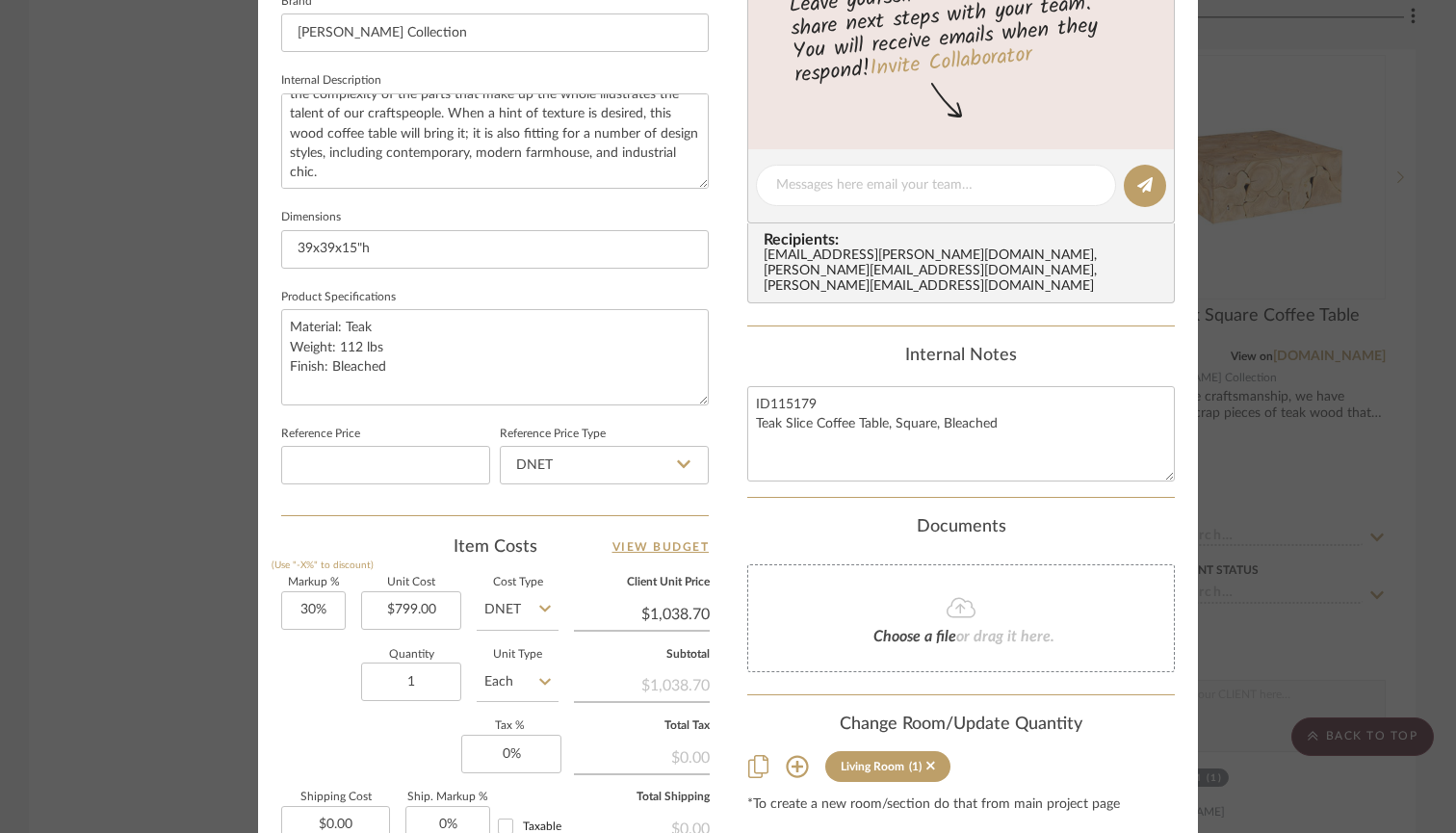
scroll to position [748, 0]
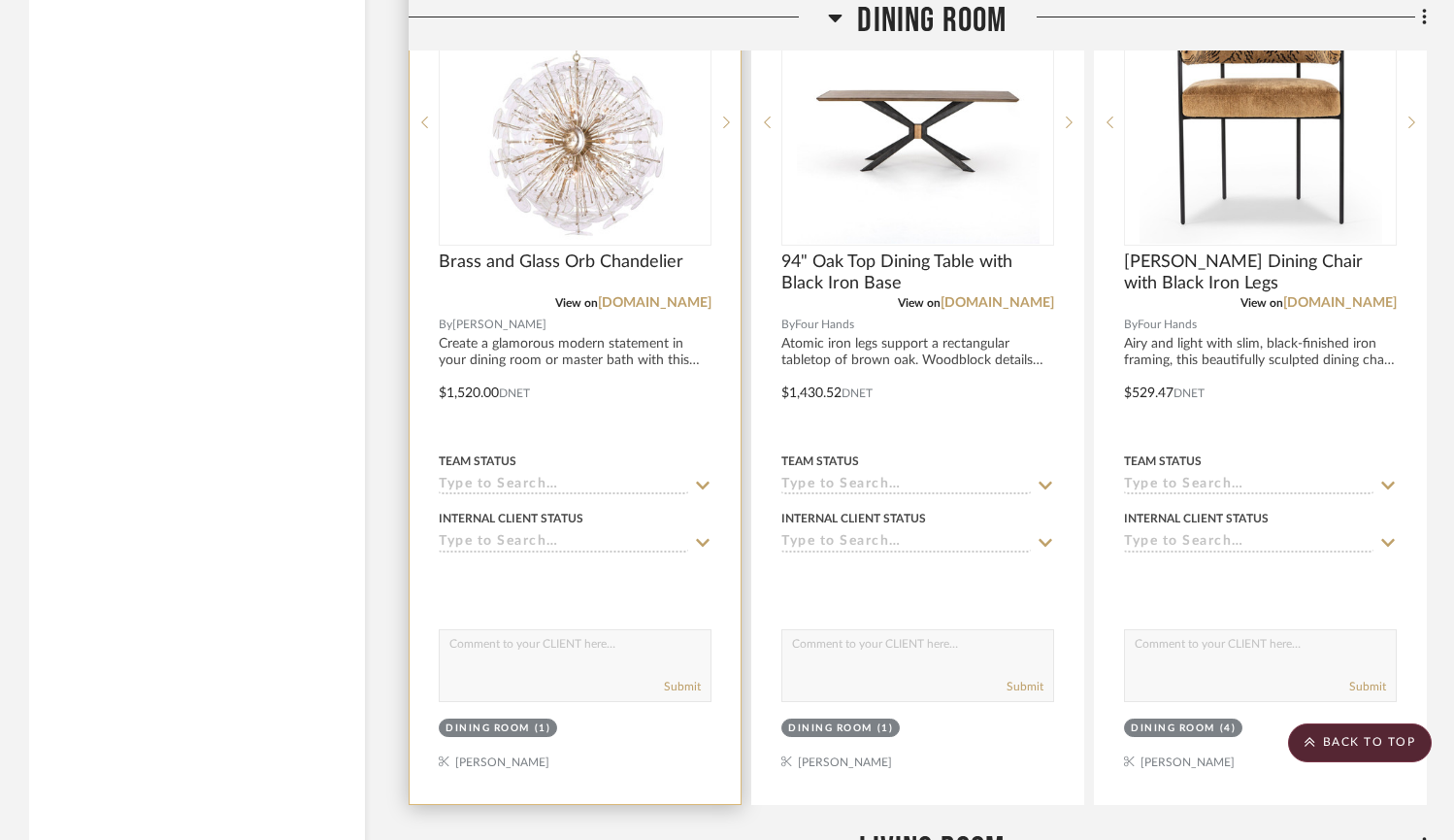
scroll to position [5350, 0]
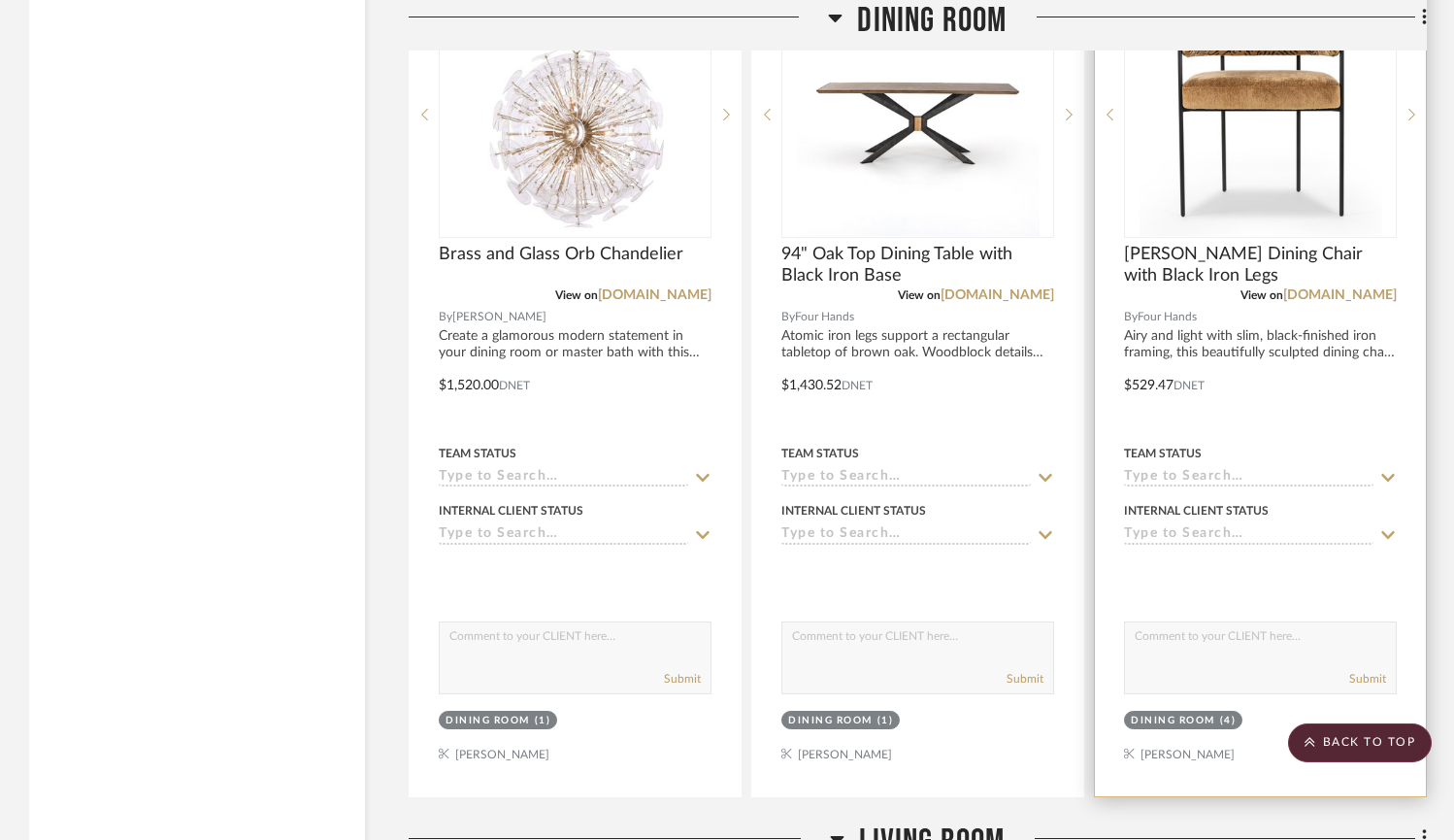
click at [1237, 392] on div at bounding box center [1260, 371] width 331 height 850
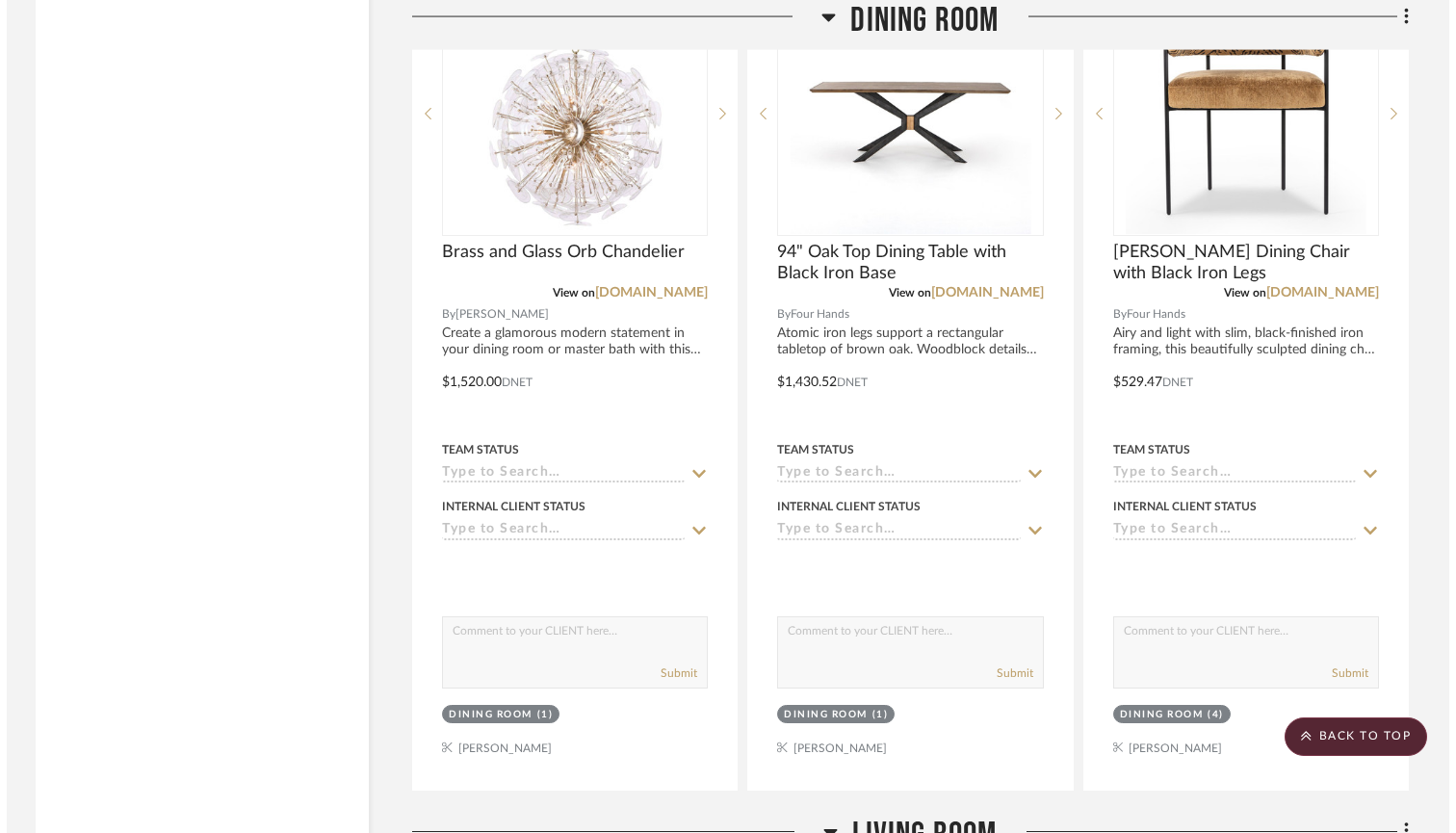
scroll to position [0, 0]
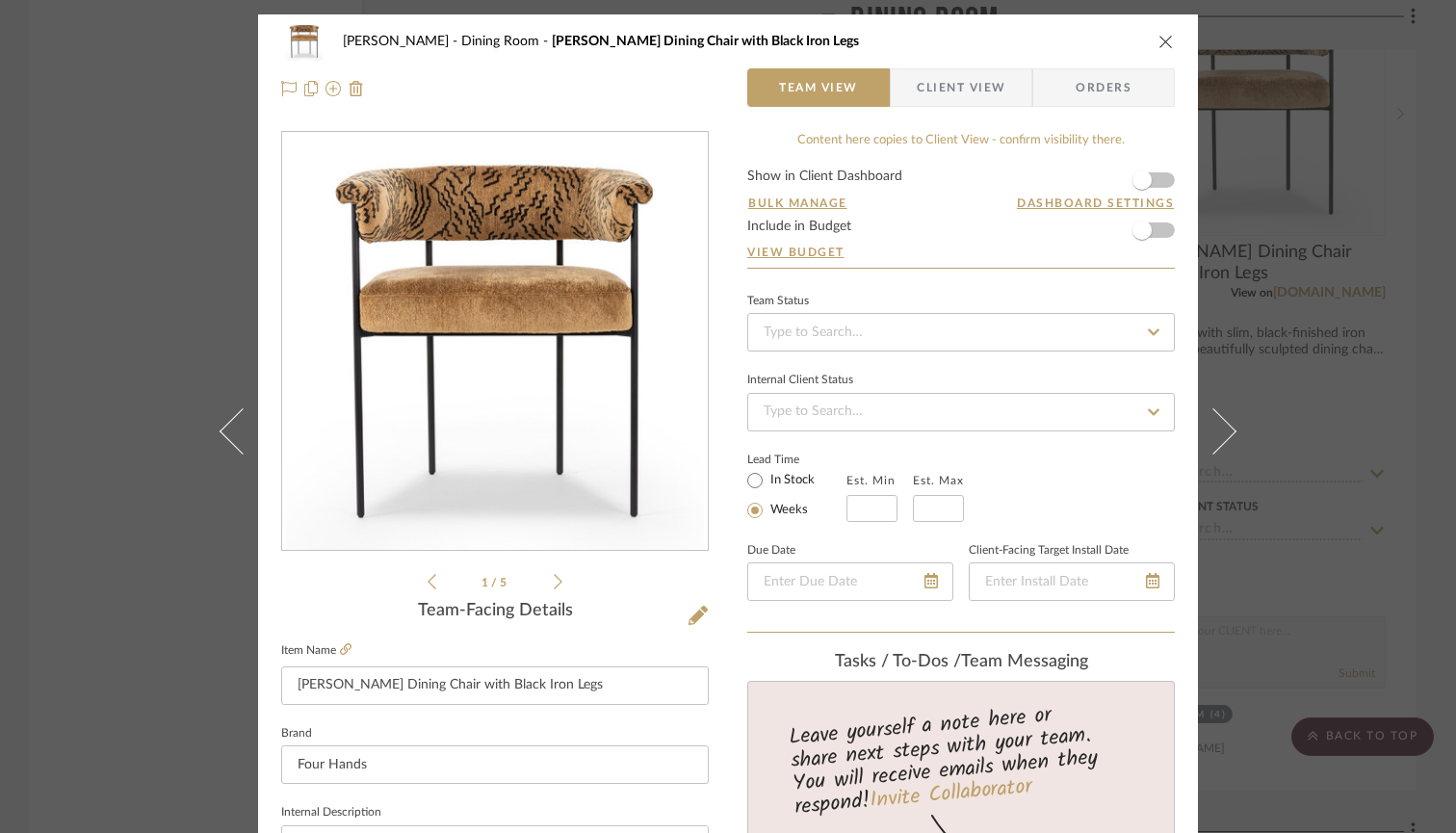
click at [1158, 45] on icon "close" at bounding box center [1166, 42] width 16 height 16
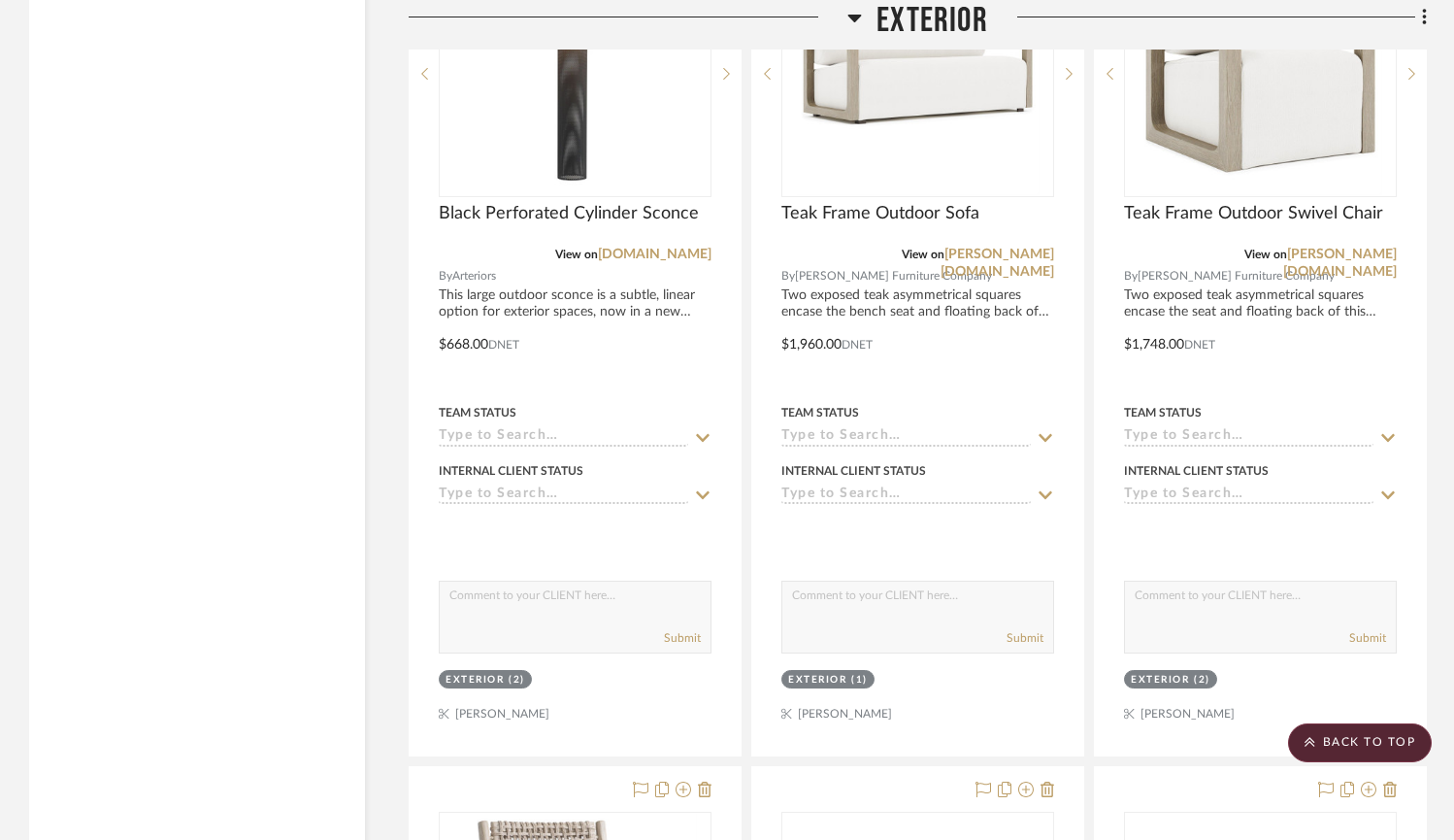
scroll to position [23627, 0]
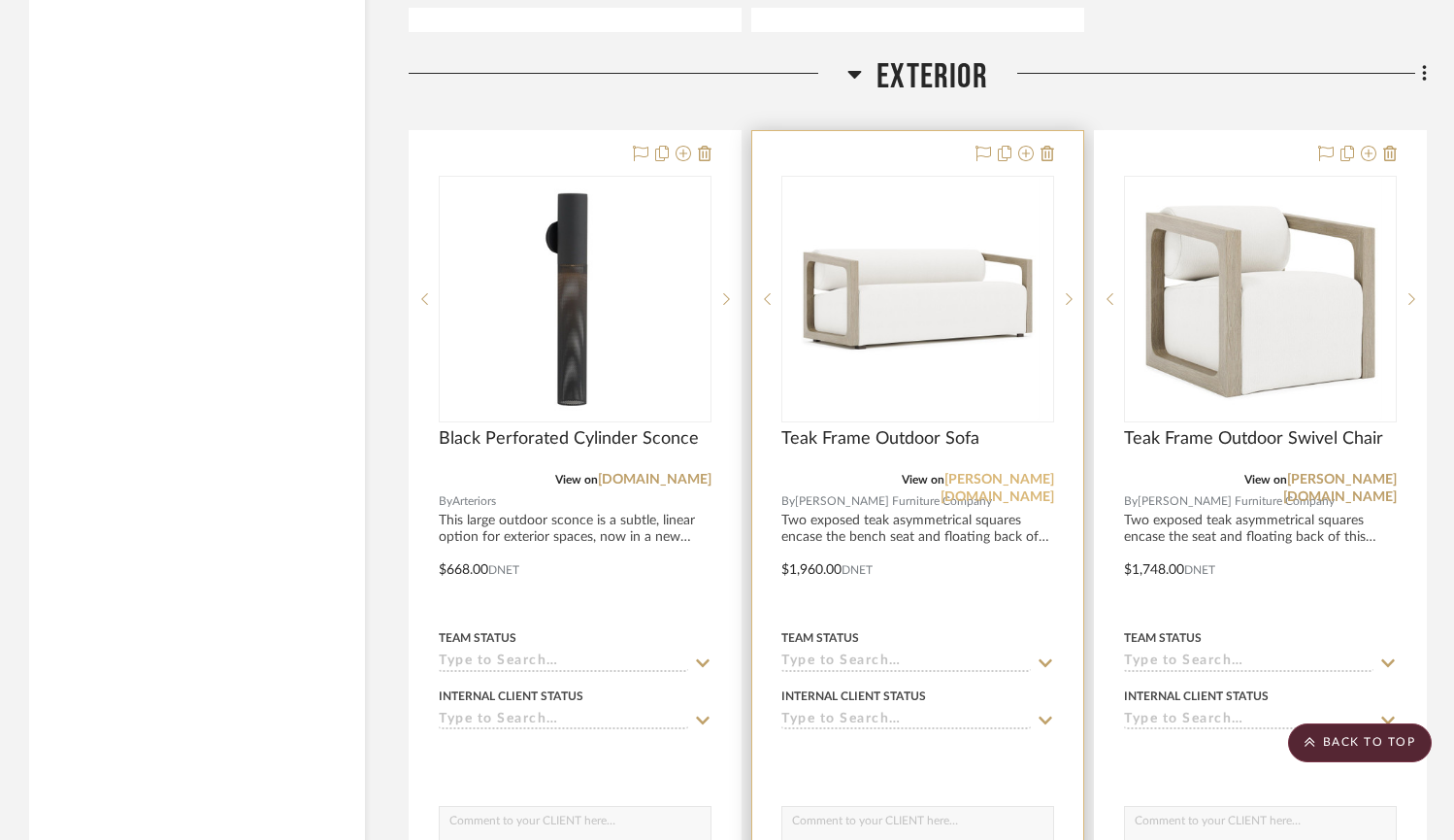
click at [1010, 472] on link "[PERSON_NAME][DOMAIN_NAME]" at bounding box center [997, 488] width 113 height 31
